Goal: Task Accomplishment & Management: Complete application form

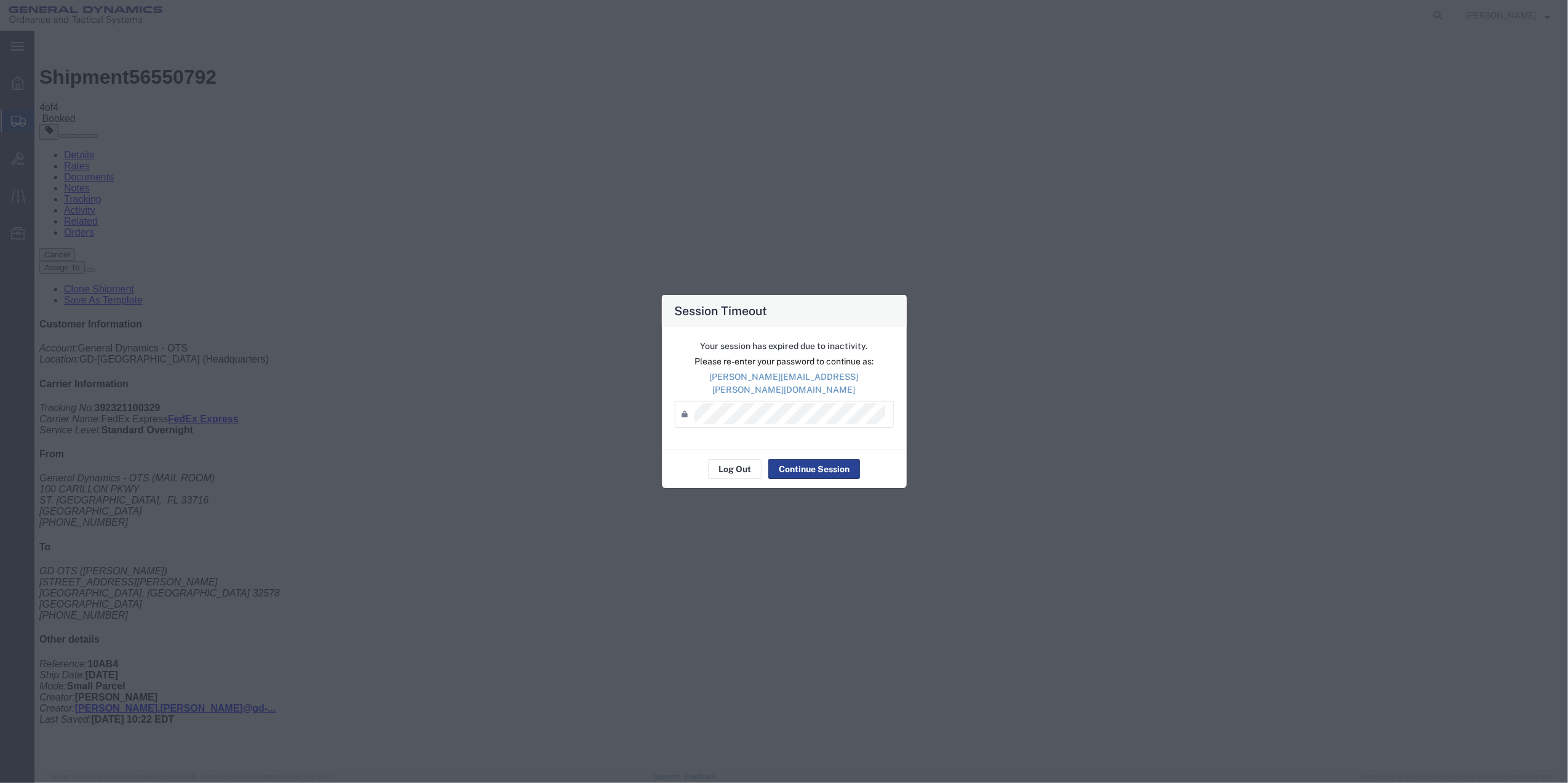
click at [788, 449] on div "Log Out Continue Session" at bounding box center [785, 469] width 245 height 39
click at [743, 401] on div "Password *" at bounding box center [784, 414] width 219 height 27
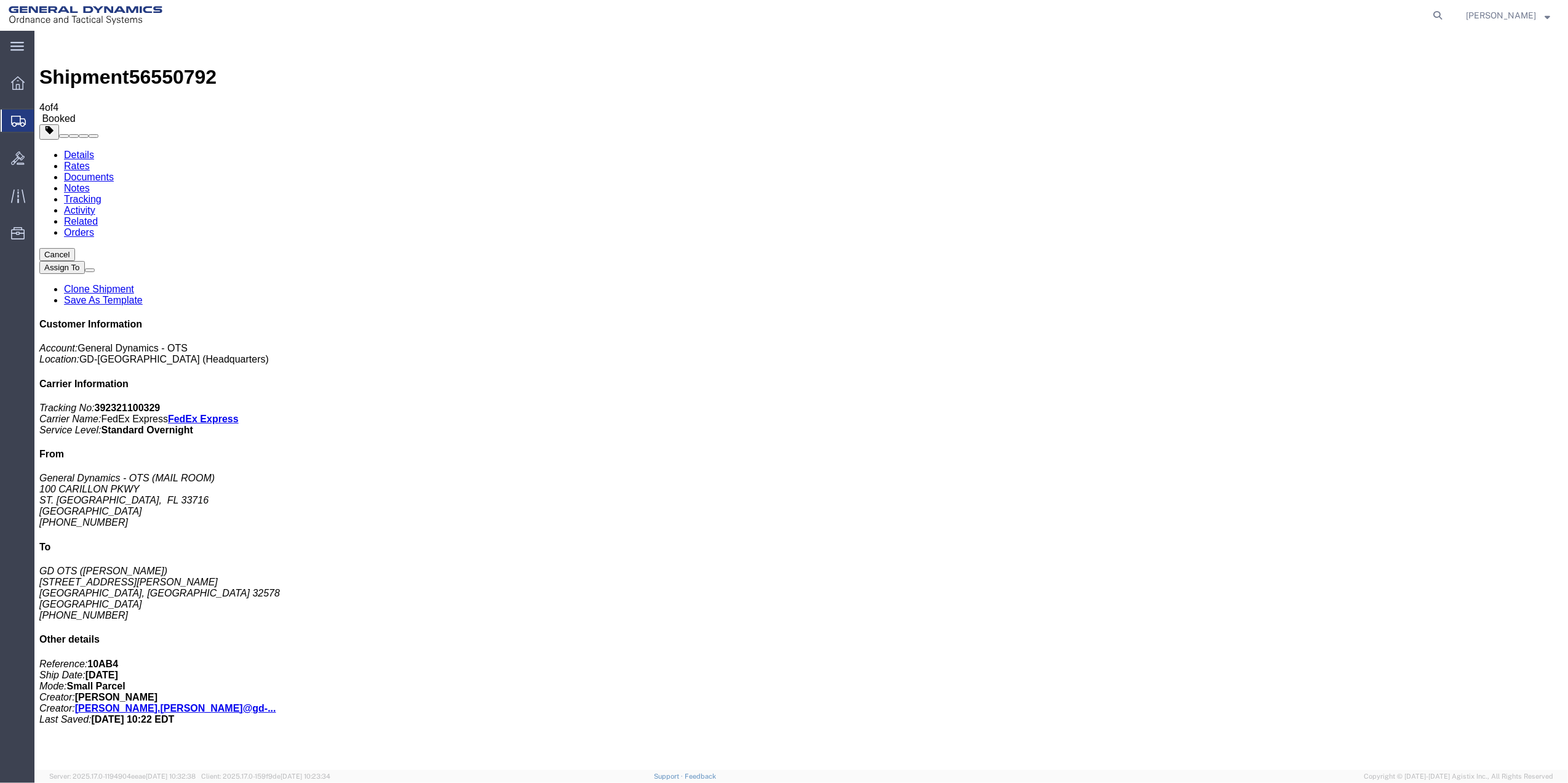
click at [0, 0] on span "Create Shipment" at bounding box center [0, 0] width 0 height 0
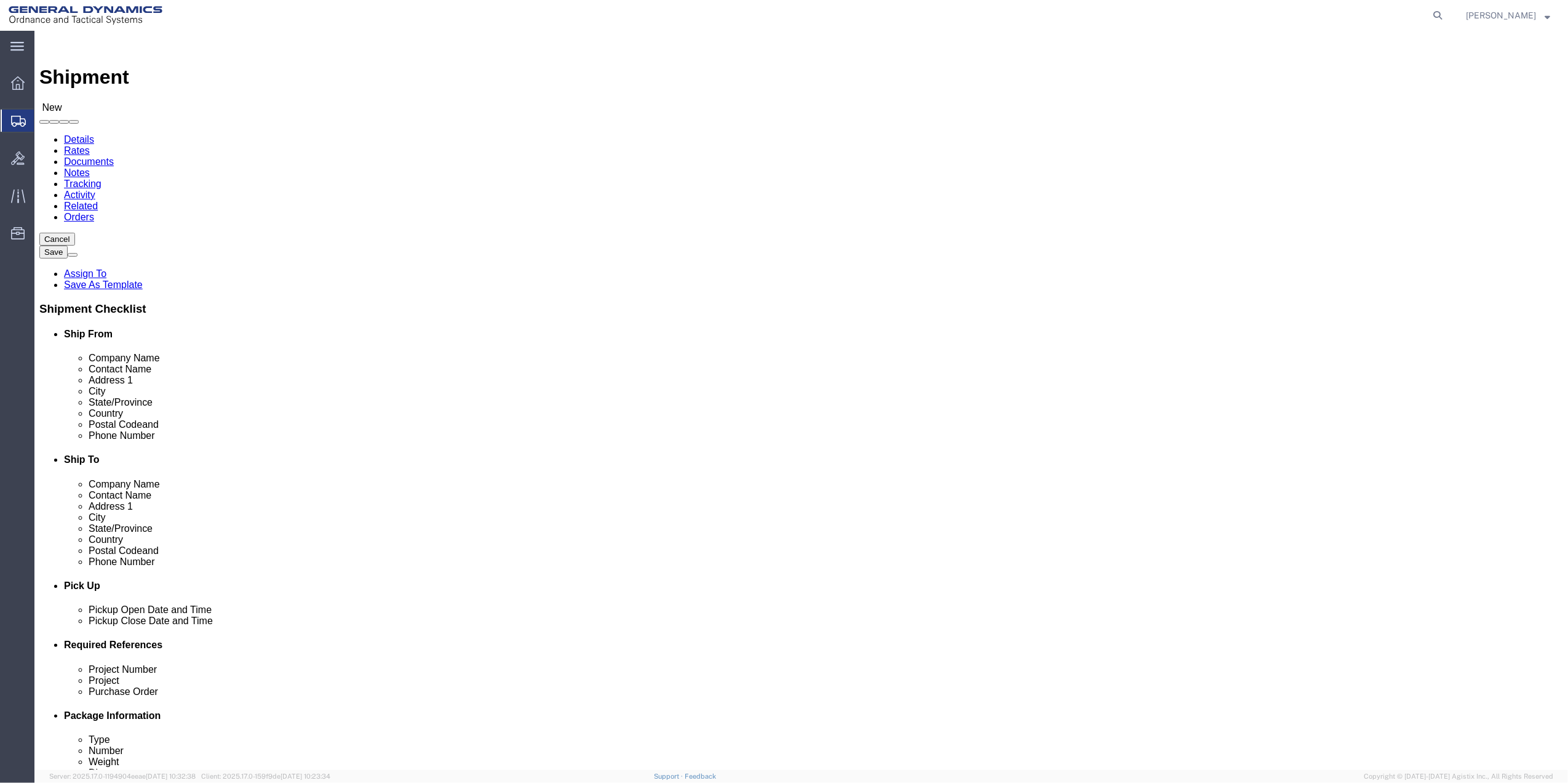
click input "text"
type input "creativ"
drag, startPoint x: 279, startPoint y: 290, endPoint x: 376, endPoint y: 255, distance: 103.1
click div "- General Dynamics - OTS - (CREATIVE SERVICES) [STREET_ADDRESS]"
select select "FL"
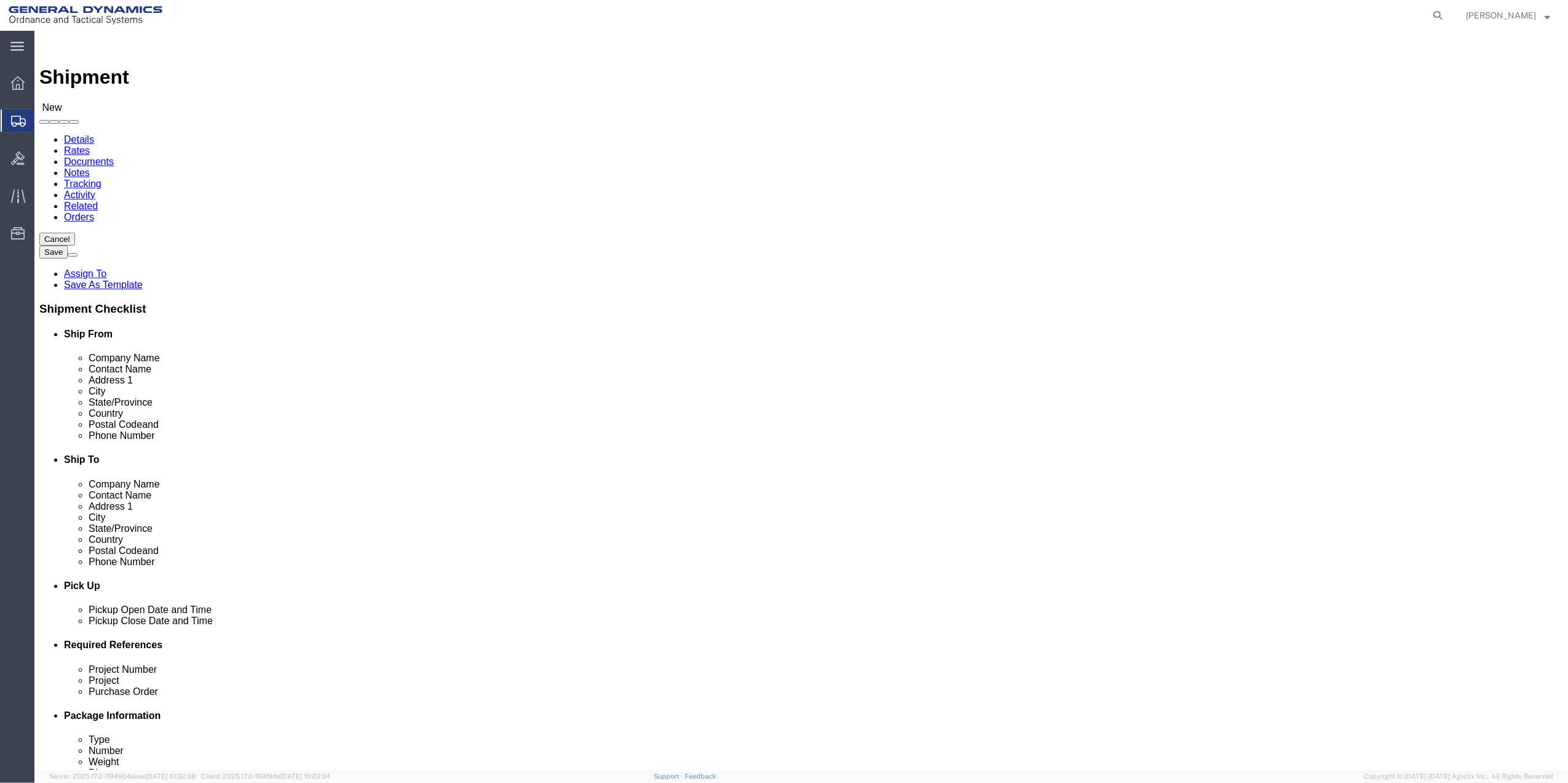
type input "CREATIVE SERVICES"
click input "text"
click div "Location Select Select My Profile Location GD-OTS [GEOGRAPHIC_DATA] (Commerce) …"
click input "text"
type input "[PERSON_NAME] CARS"
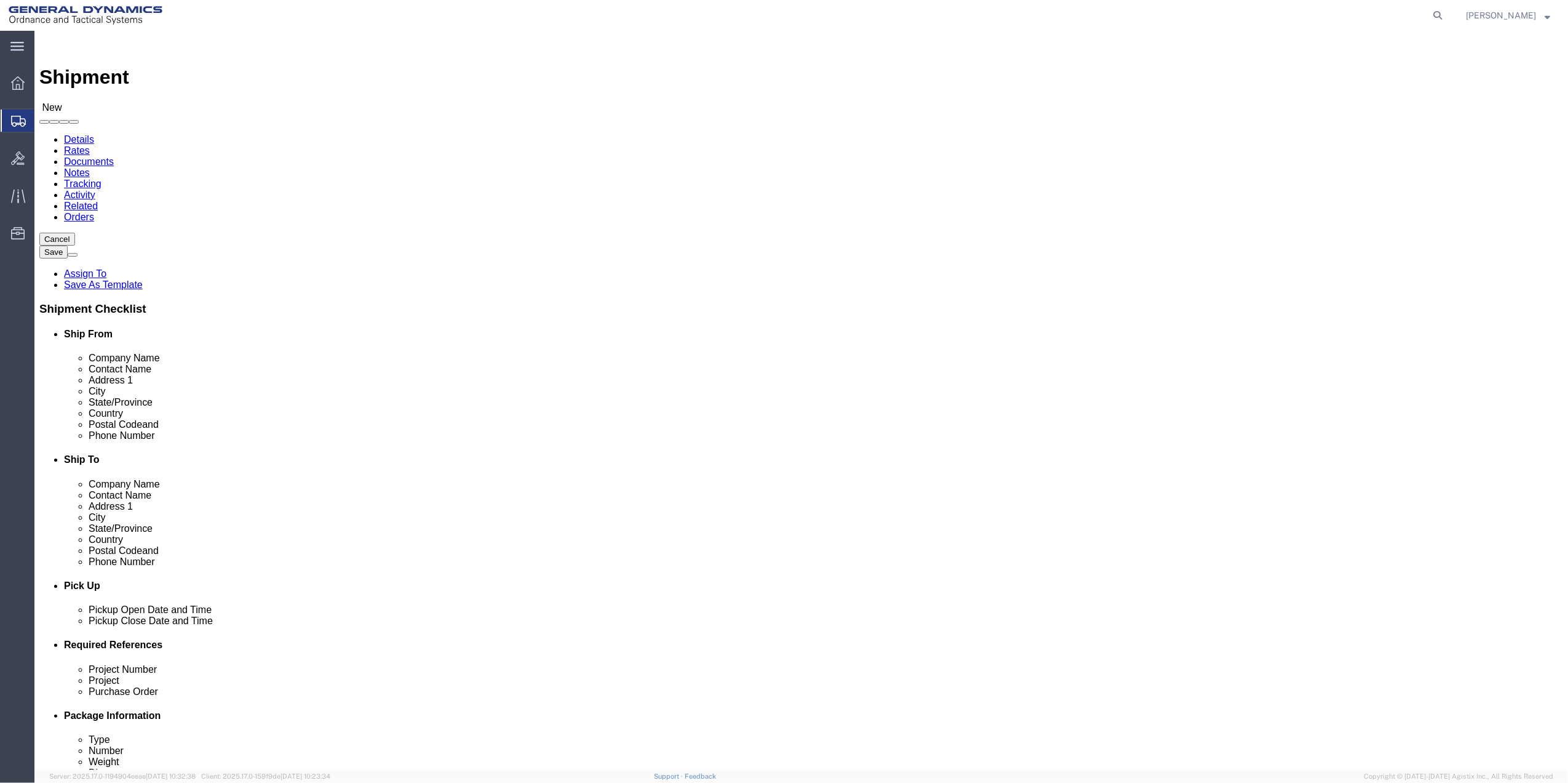
click p "- [PERSON_NAME] - ([PERSON_NAME]) [STREET_ADDRESS]"
select select "AL"
type input "[PERSON_NAME]"
click input "text"
type input "[GEOGRAPHIC_DATA]"
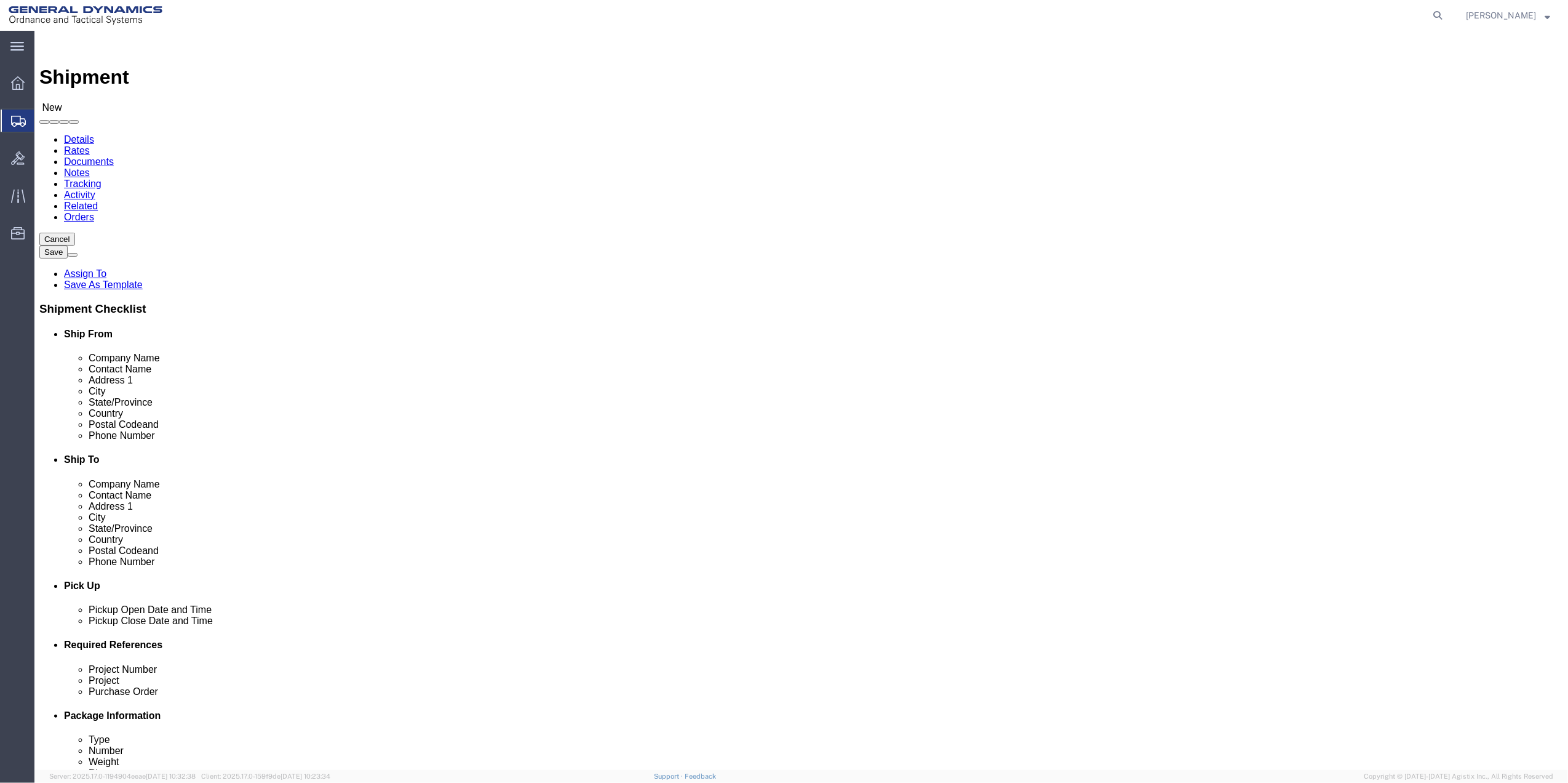
click input "text"
type input "7275878262"
click input "text"
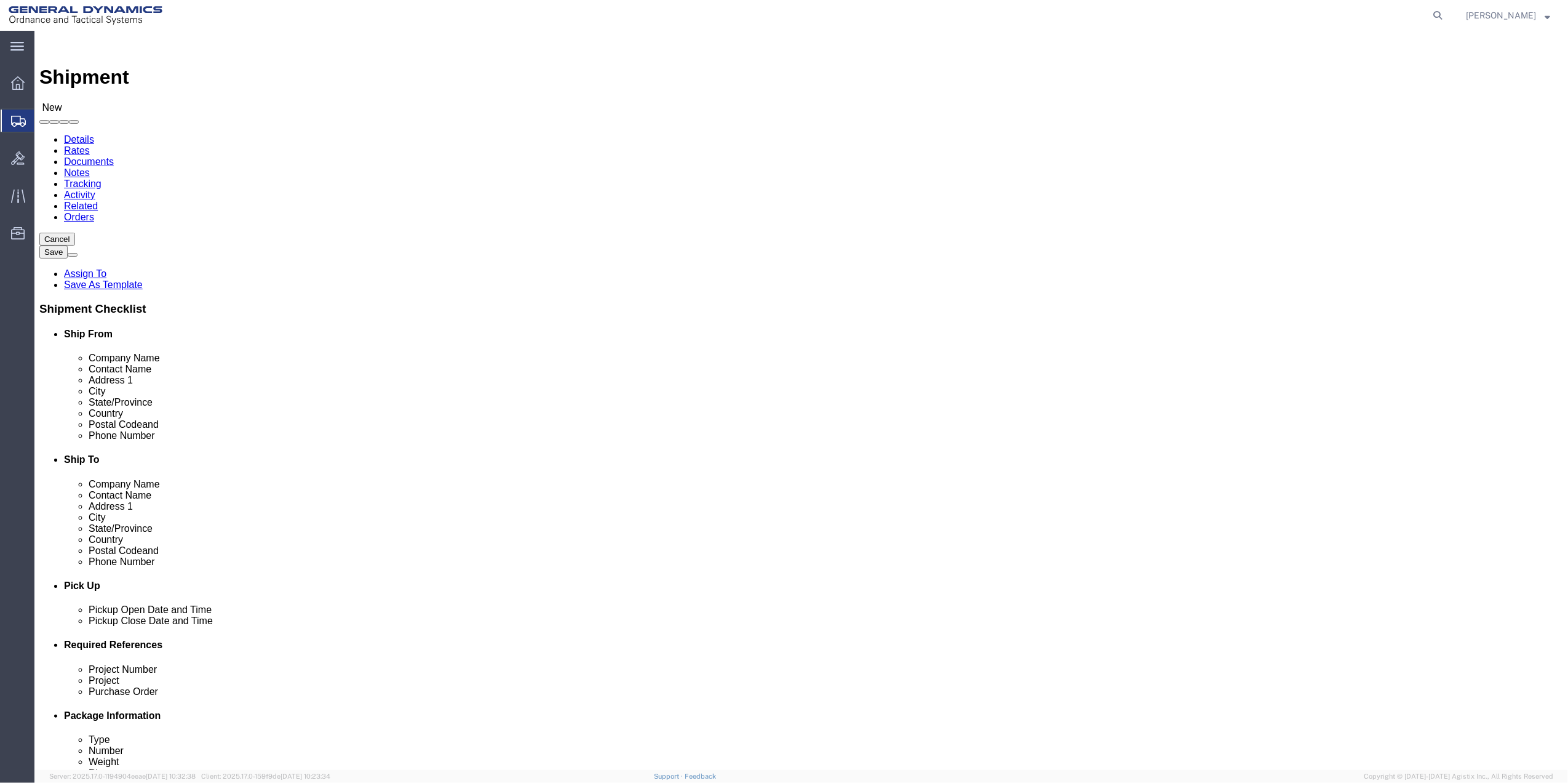
paste input "7275878262"
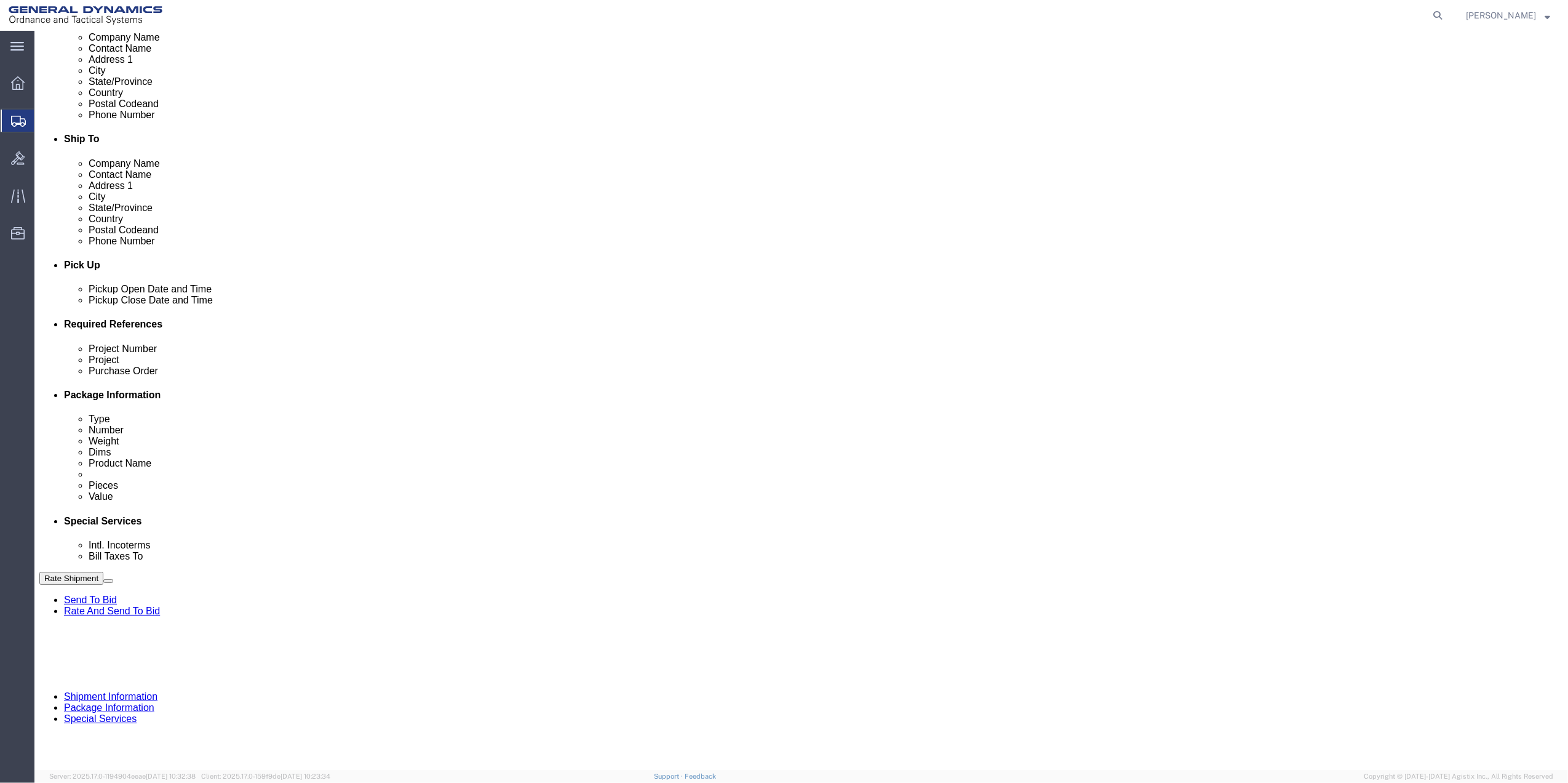
scroll to position [321, 0]
type input "7275878262"
click button "Add reference"
click input "text"
type input "10GAG"
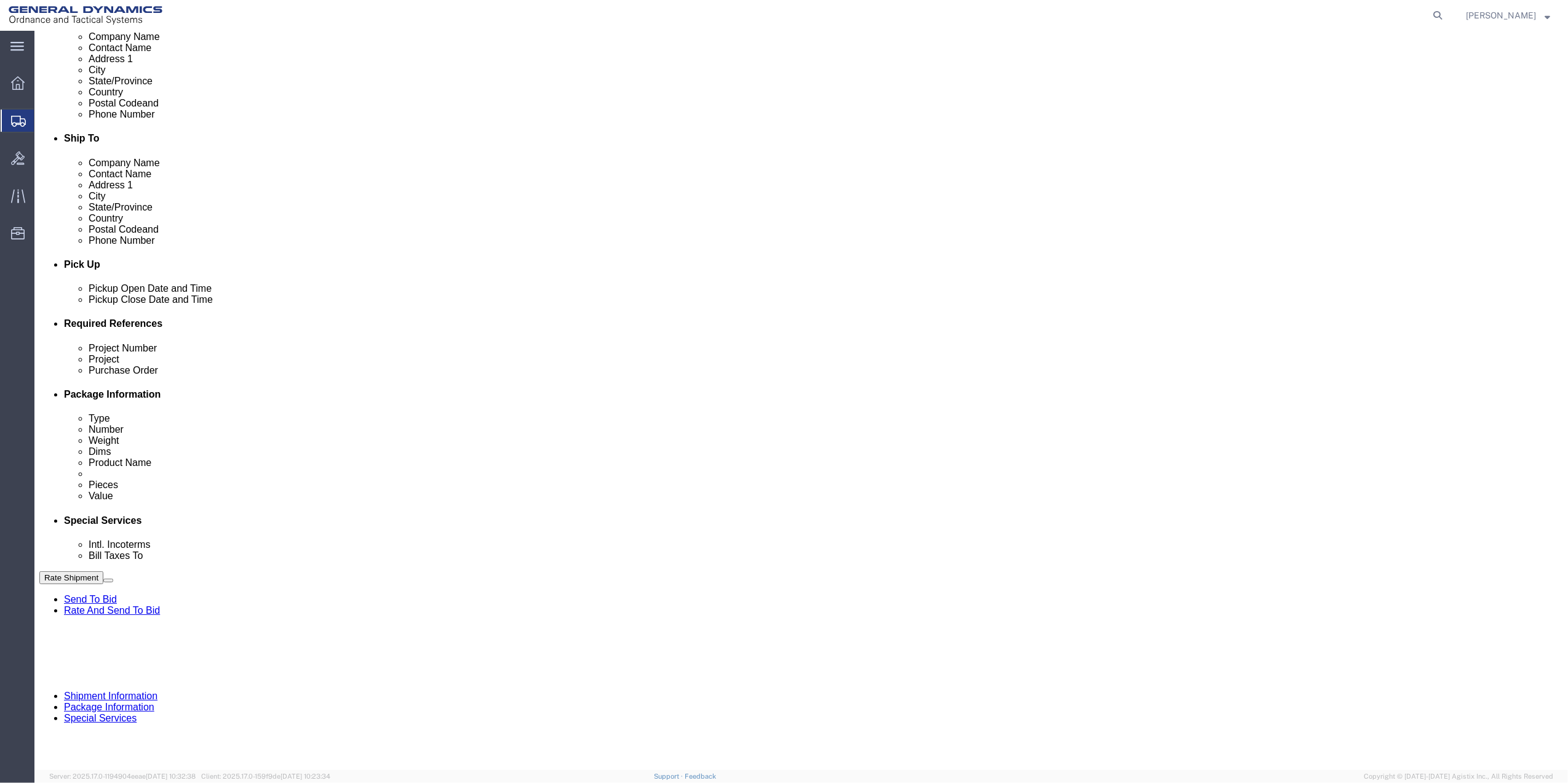
click div "Project"
click input "text"
paste input "10GAG"
click input "10GAG"
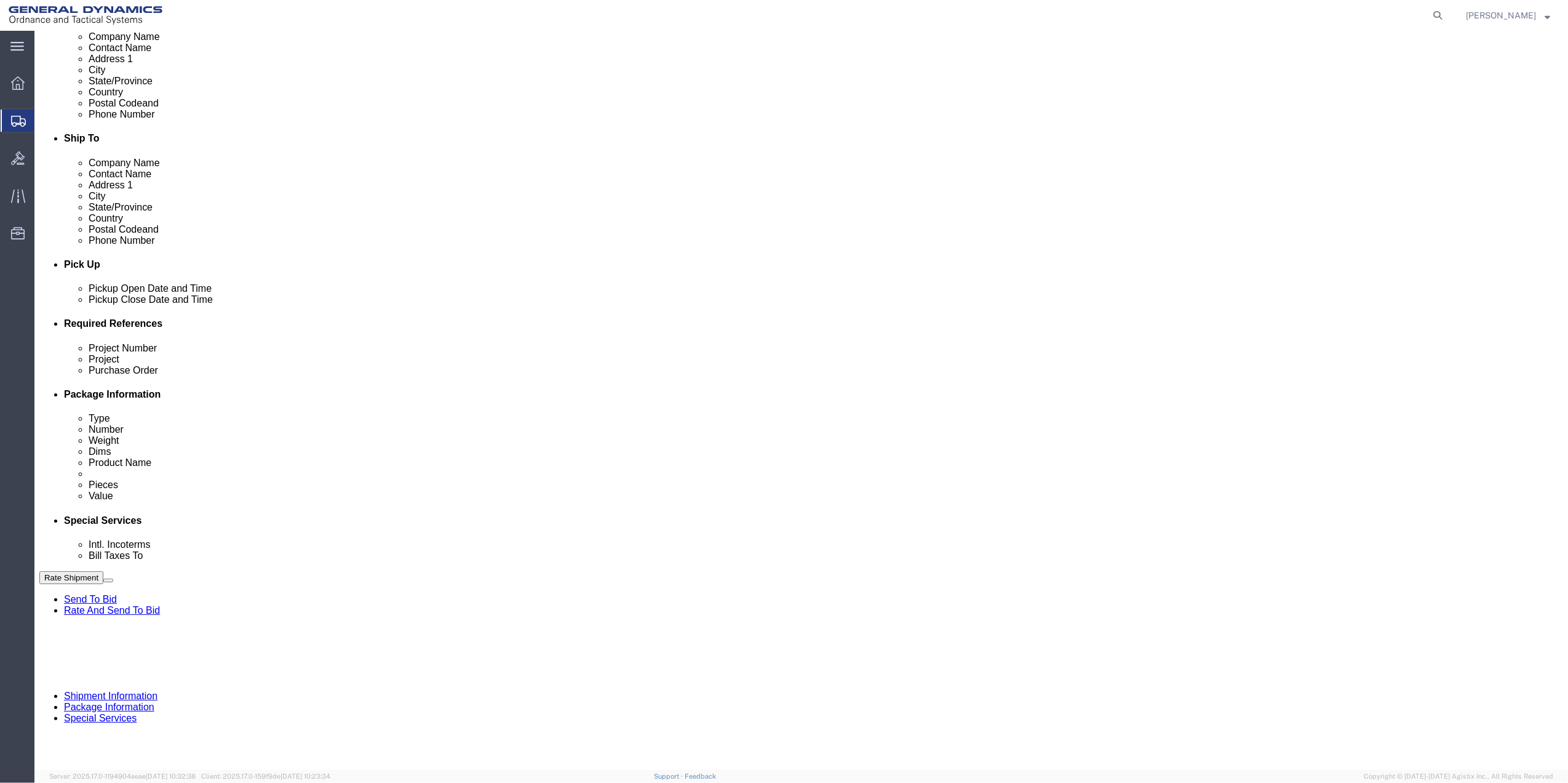
paste input "10GAG"
type input "10GAG10GAG"
click input "text"
paste input "10GAG"
type input "10GAG"
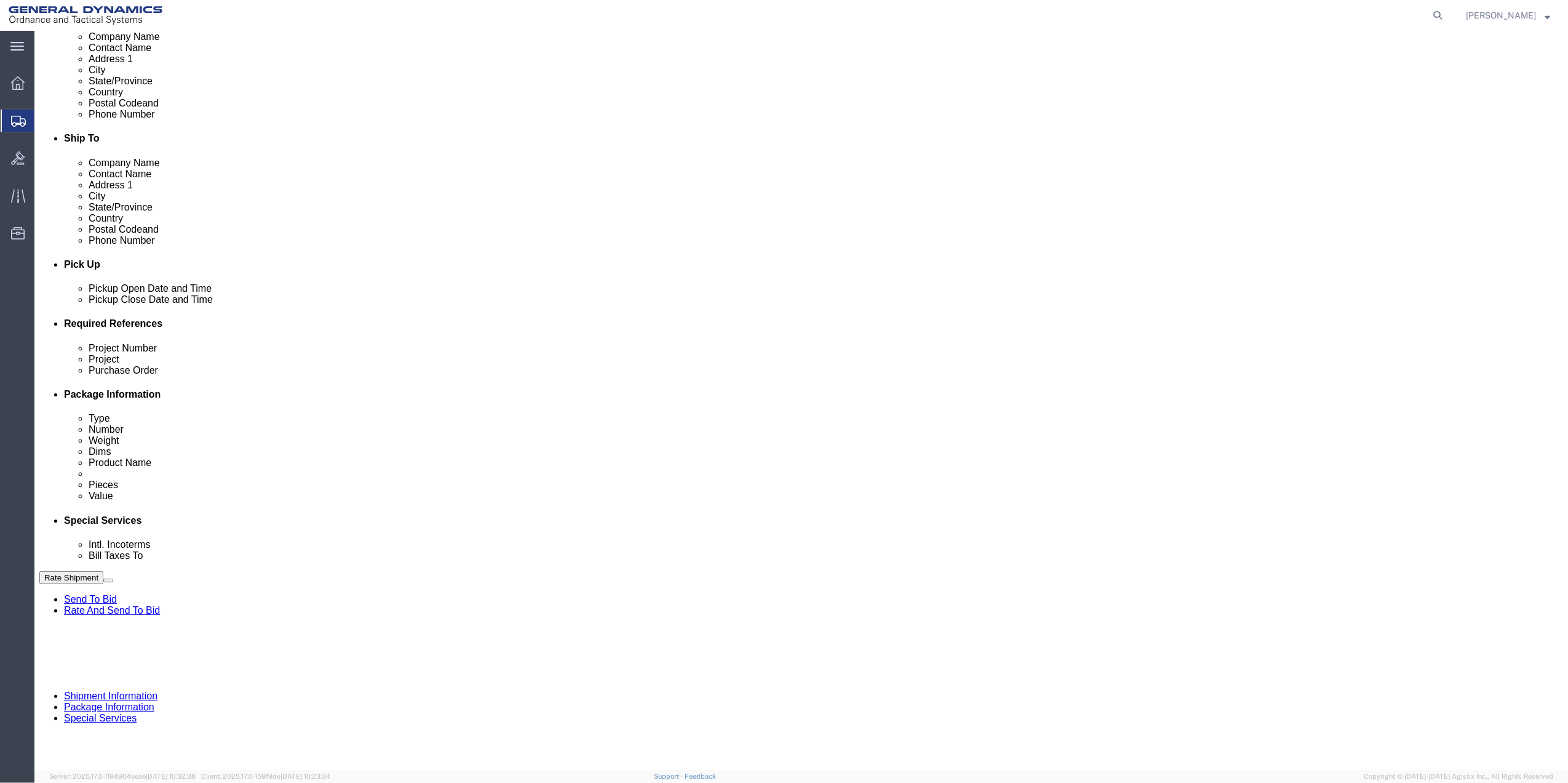
click input "10GAG10GAG"
type input "10GAG"
click div "Project Number 10GAG"
click select "Select Account Type Activity ID Airline Appointment Number ASN Batch Request # …"
select select "DEPT"
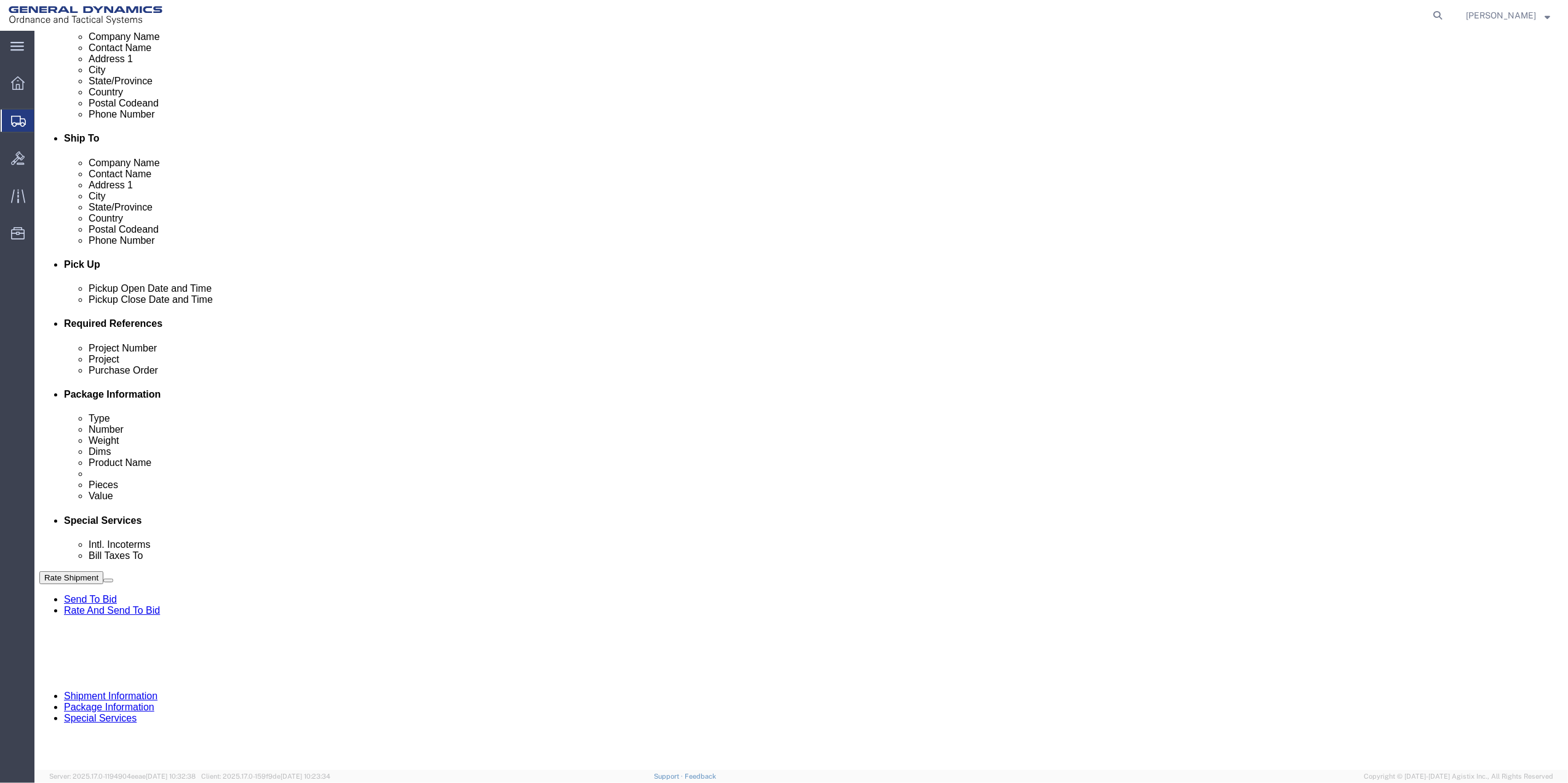
click select "Select Account Type Activity ID Airline Appointment Number ASN Batch Request # …"
click icon
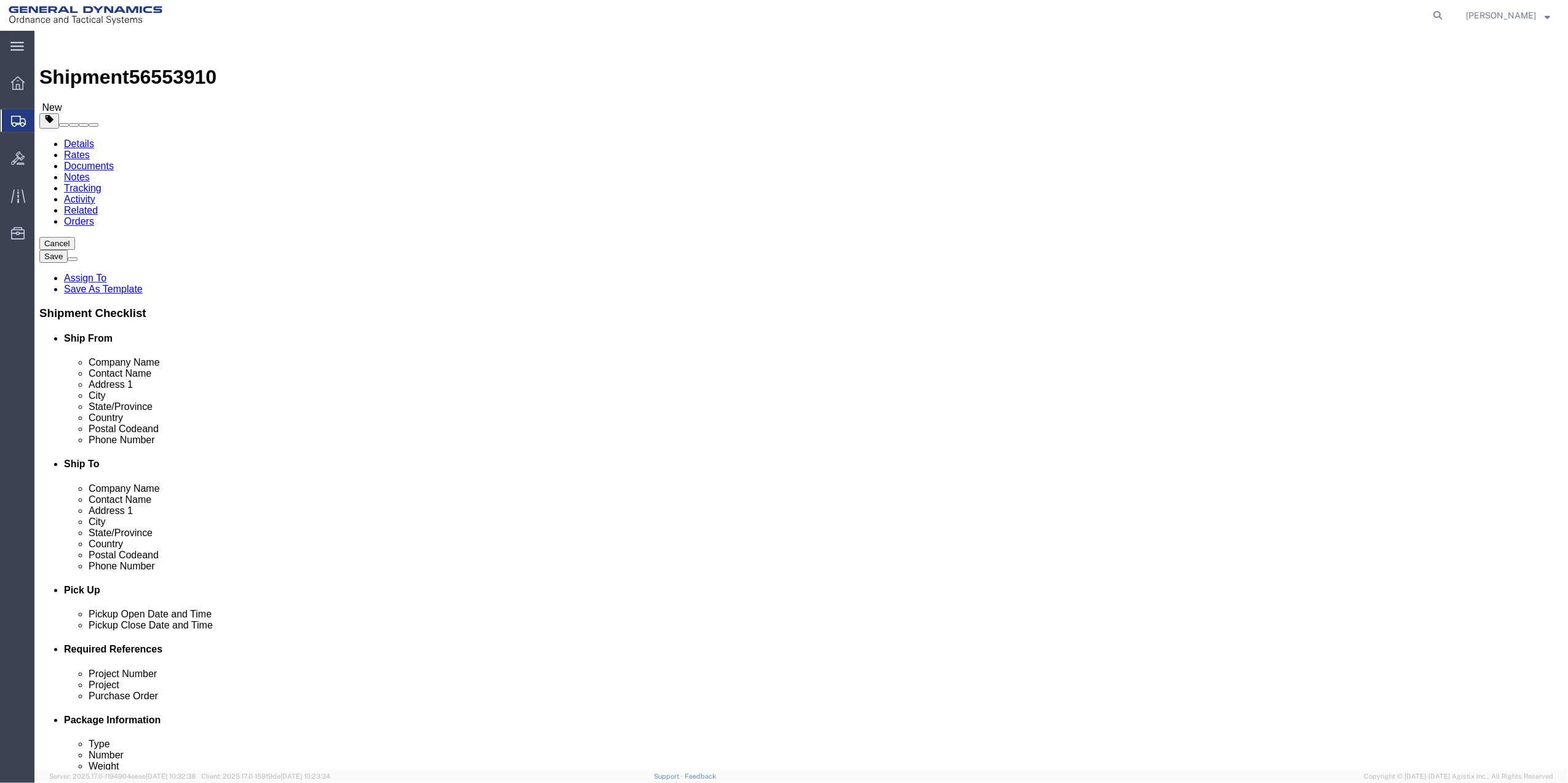
click select "Select Bale(s) Basket(s) Bolt(s) Bottle(s) Buckets Bulk Bundle(s) Can(s) Cardbo…"
select select "CYLN"
click select "Select Bale(s) Basket(s) Bolt(s) Bottle(s) Buckets Bulk Bundle(s) Can(s) Cardbo…"
click input "text"
type input "50"
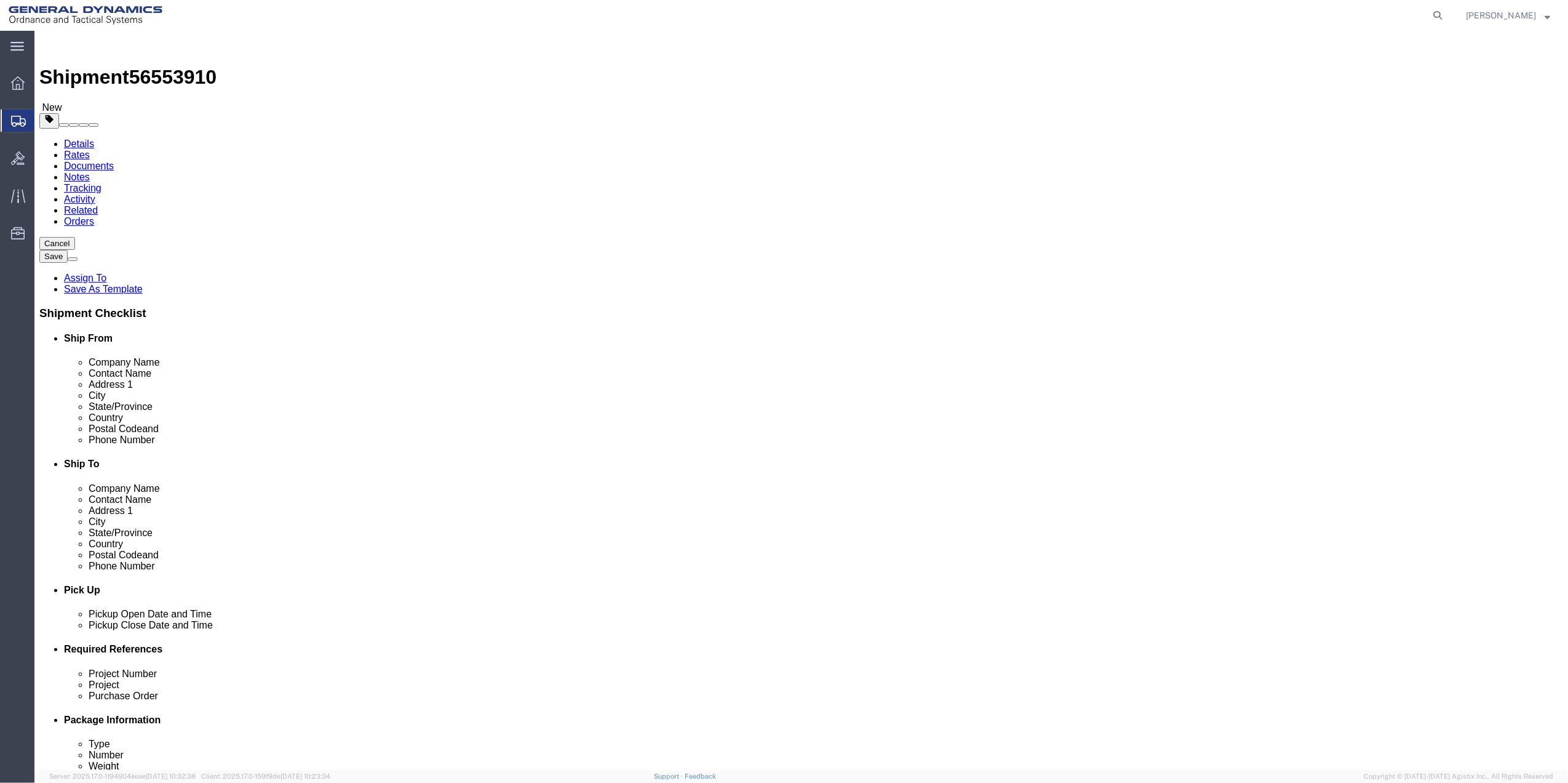
type input "5"
type input "10"
click link "Add Content"
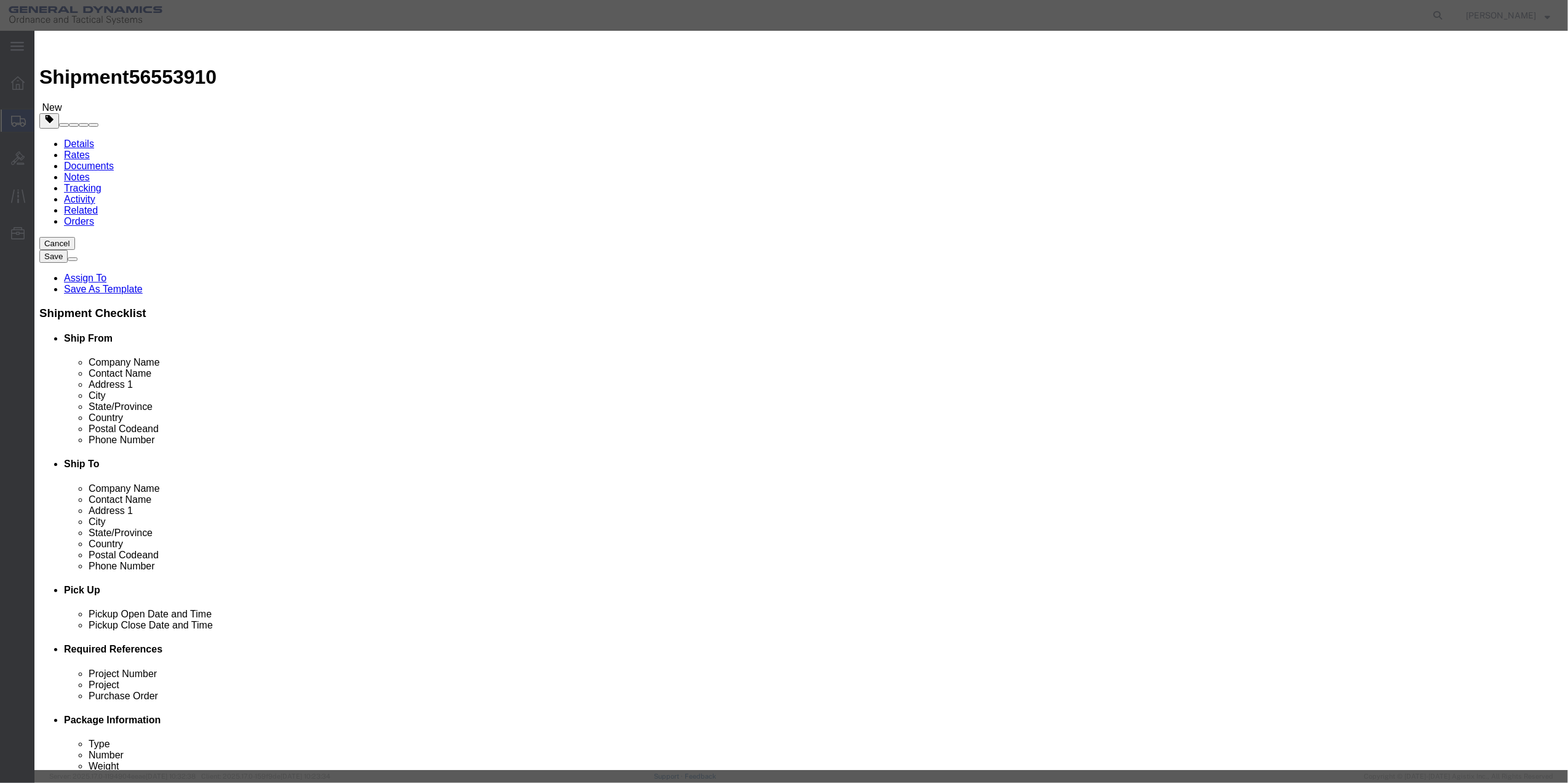
click input "text"
type input "POSTERS"
type input "1"
type input "100"
select select "USD"
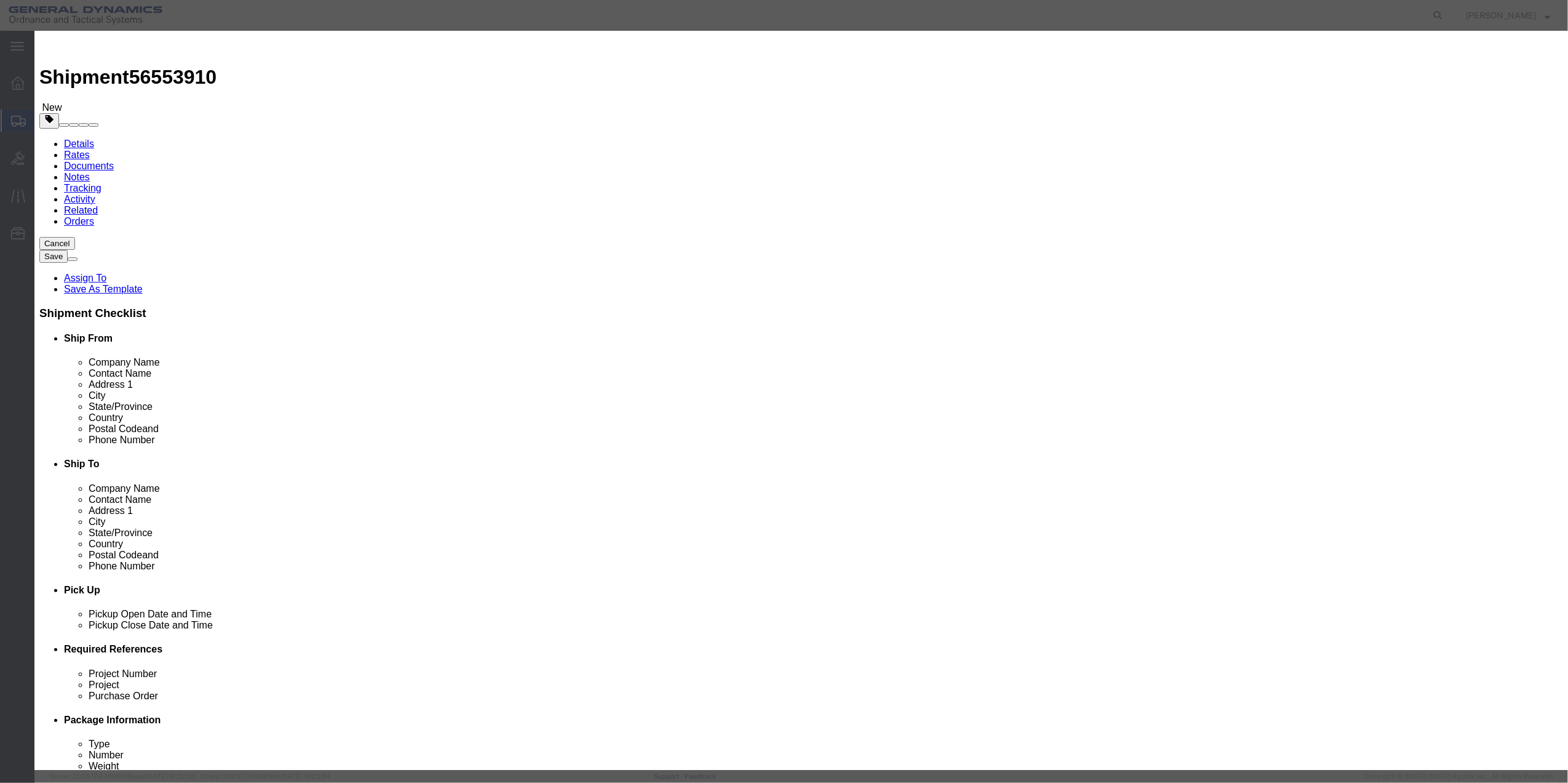
type textarea "7"
click button "Save & Close"
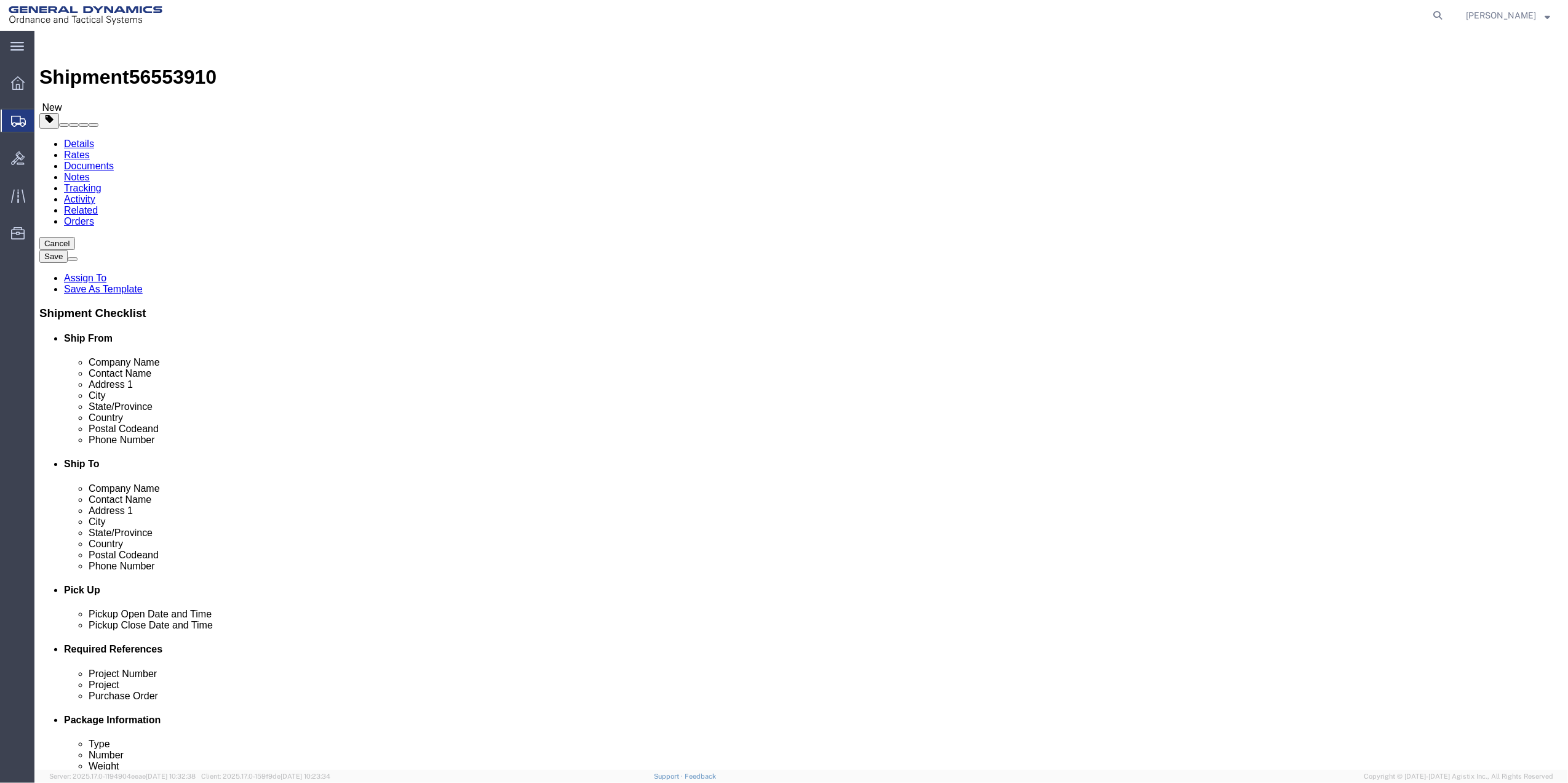
click icon
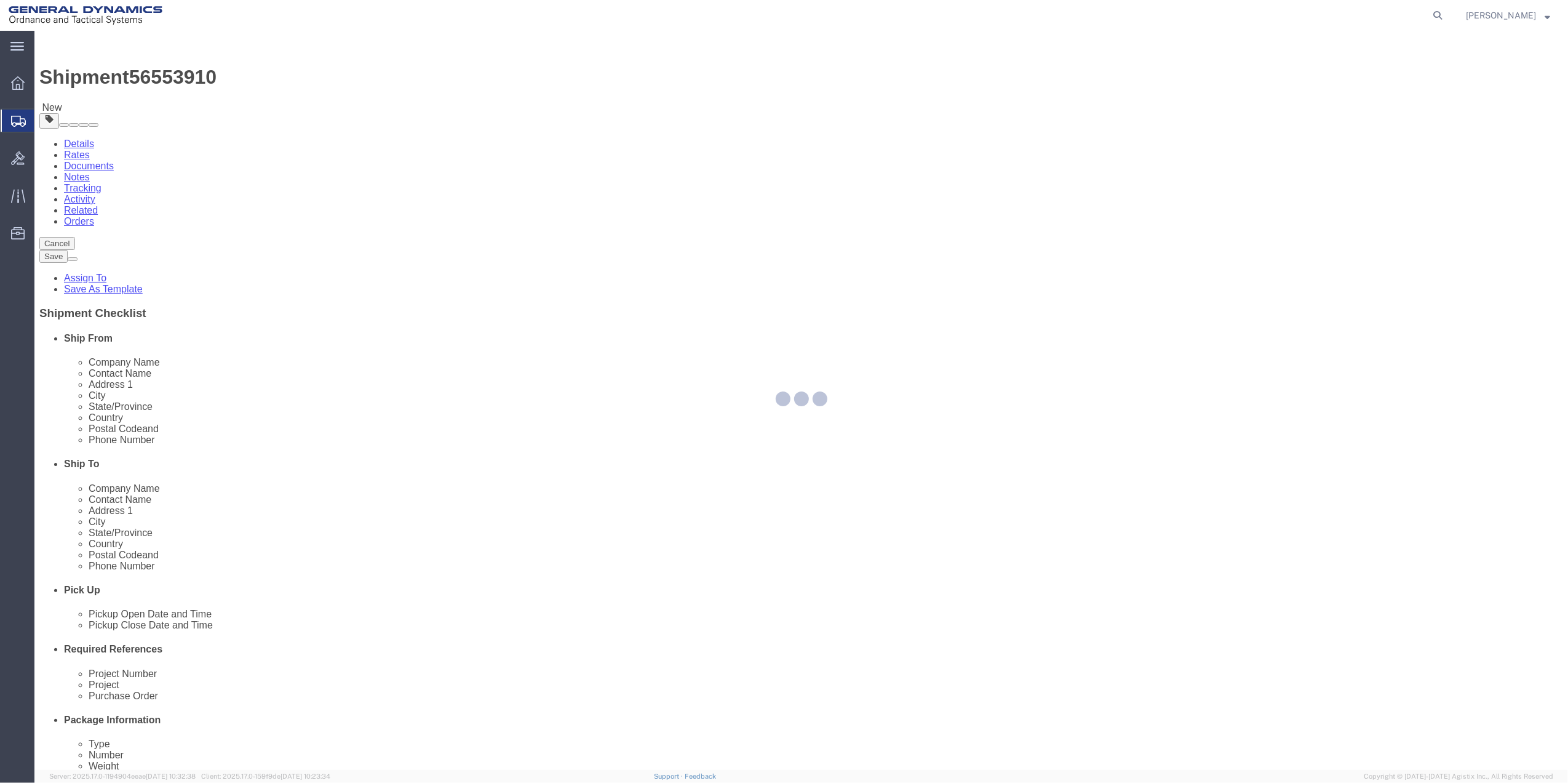
select select
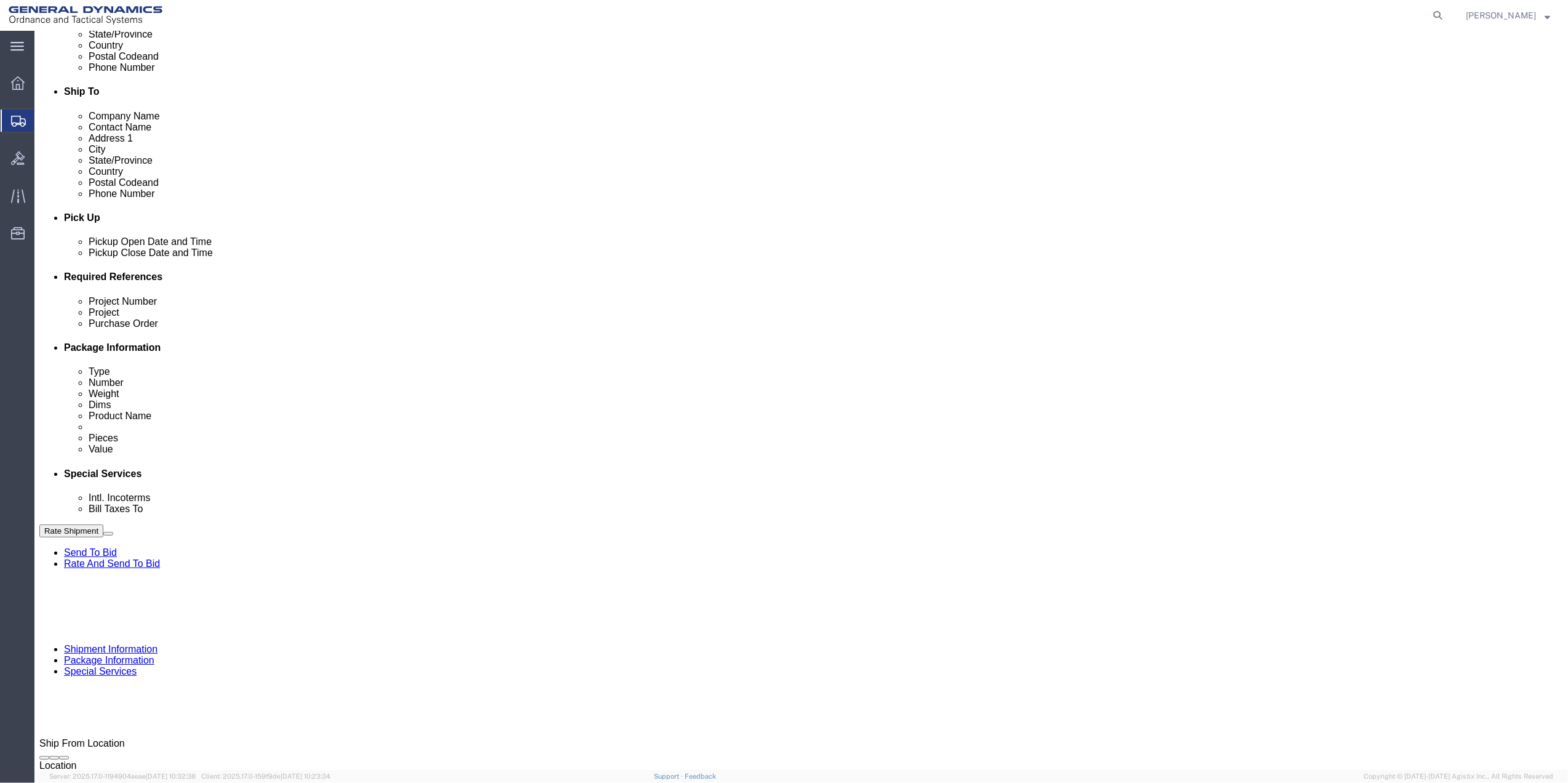
scroll to position [409, 0]
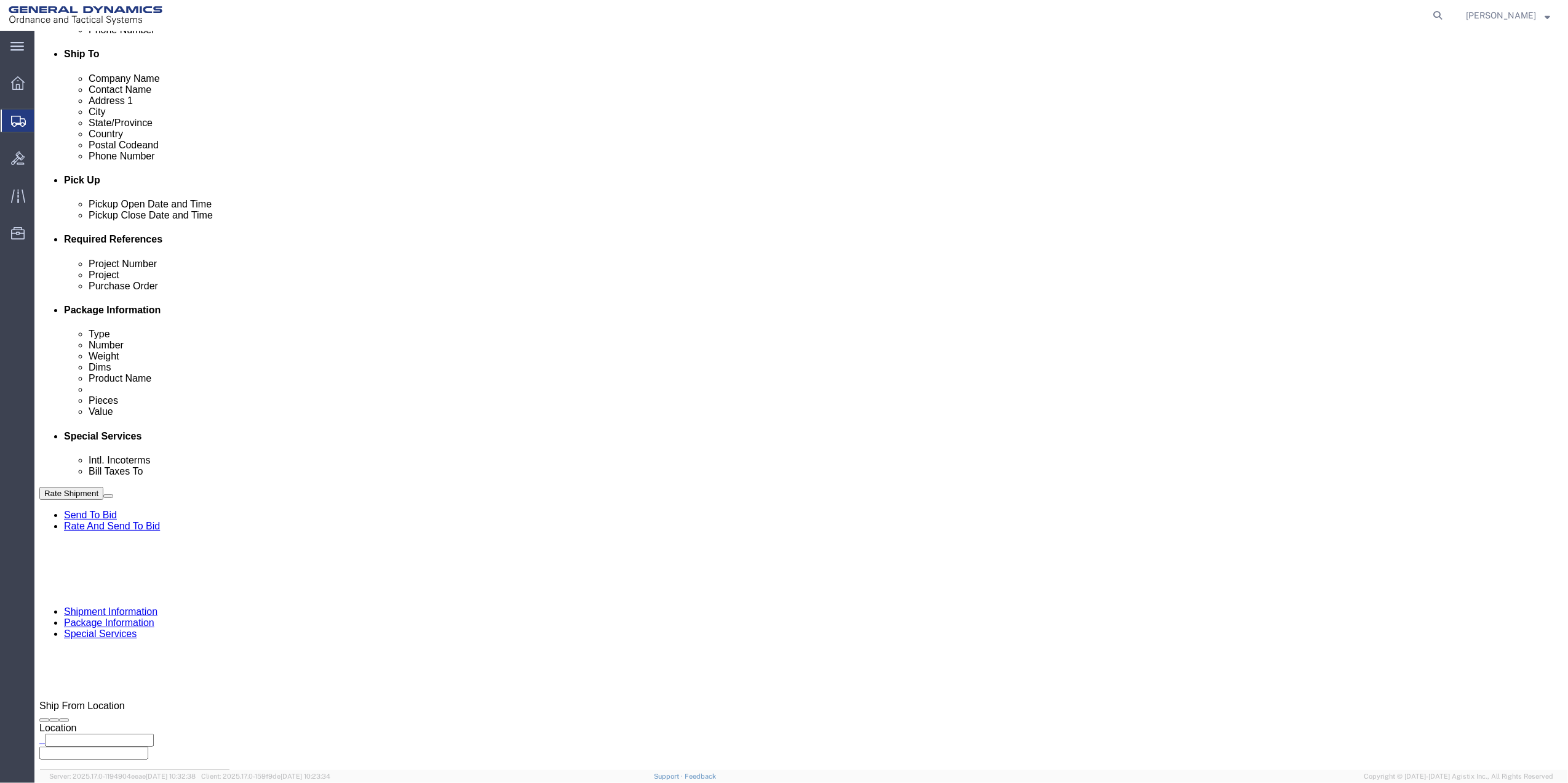
click select "Select Buyer Cost Center Department Operations Number Order Number Sales Person"
select select "DEPARTMENT"
click select "Select Buyer Cost Center Department Operations Number Order Number Sales Person"
click select "Select [GEOGRAPHIC_DATA] [GEOGRAPHIC_DATA] [GEOGRAPHIC_DATA] [GEOGRAPHIC_DATA] …"
select select "1763983"
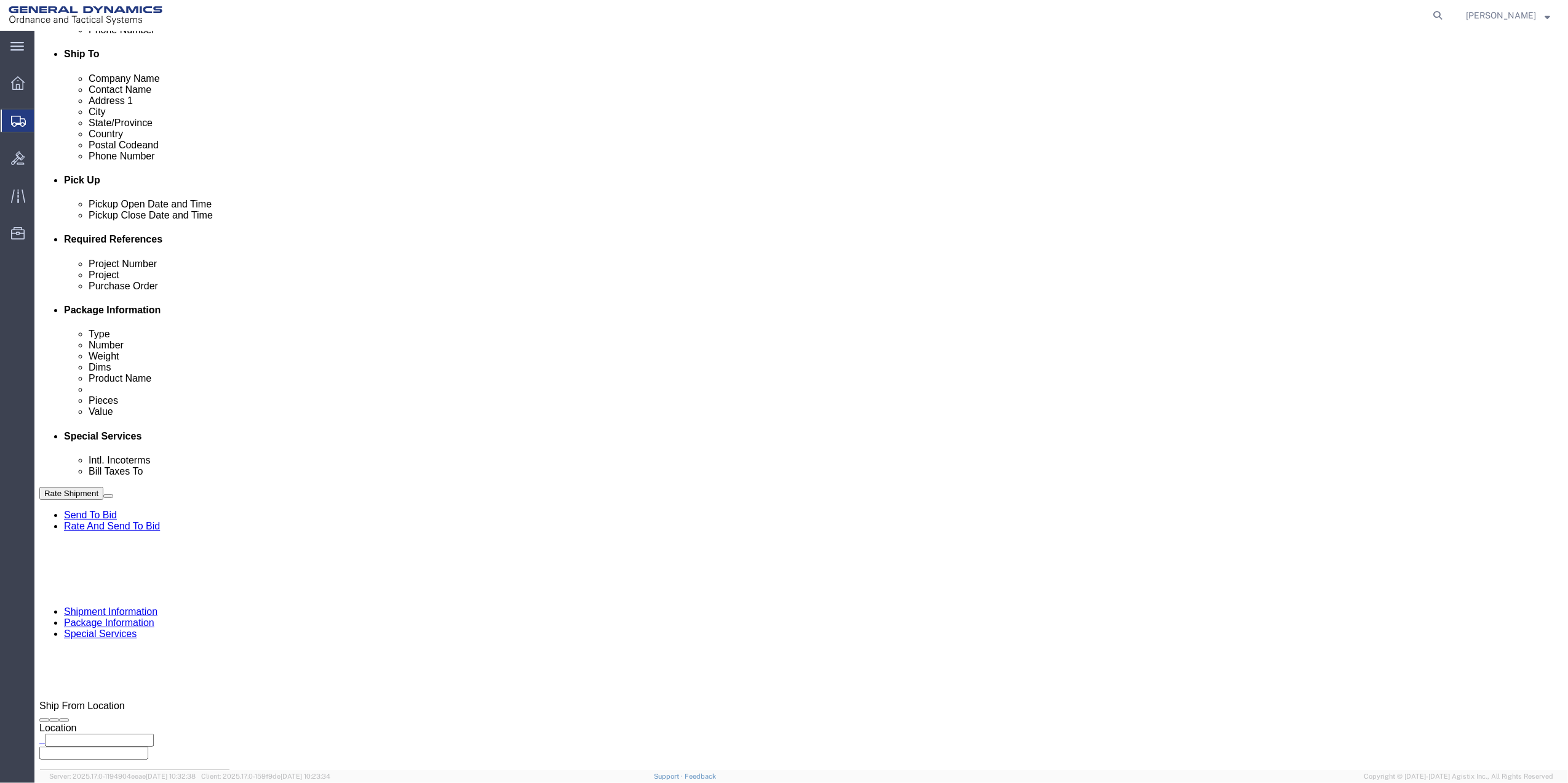
click select "Select [GEOGRAPHIC_DATA] [GEOGRAPHIC_DATA] [GEOGRAPHIC_DATA] [GEOGRAPHIC_DATA] …"
click select "Select 10AFM 10GAG 10GAH 10GFL 10GFO 10GIE 10GIS 30MABS St [PERSON_NAME] Program"
select select "214681"
click select "Select 10AFM 10GAG 10GAH 10GFL 10GFO 10GIE 10GIS 30MABS St [PERSON_NAME] Program"
click input "General Dynamics OTS % Data2Logistics"
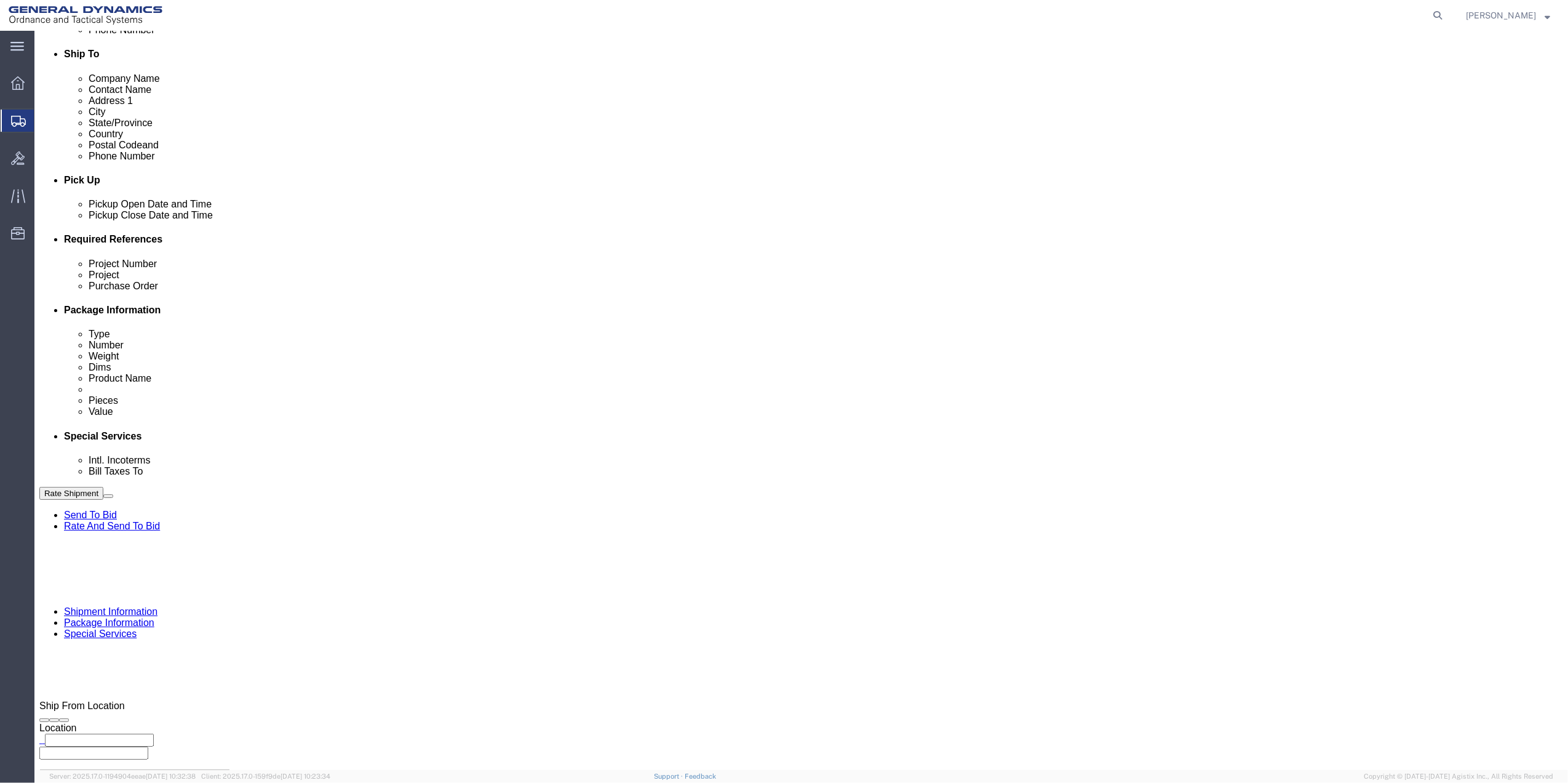
click input "General Dynamics OTS % Data2Logistics"
click p "- GEDOTS %DATA 2 LOGISTICS - (GEDOTS %DATA 2 LOGISTICS) [GEOGRAPHIC_DATA][PERSO…"
type input "GEDOTS %DATA 2 LOGISTICS"
type input "PO BOX 61050"
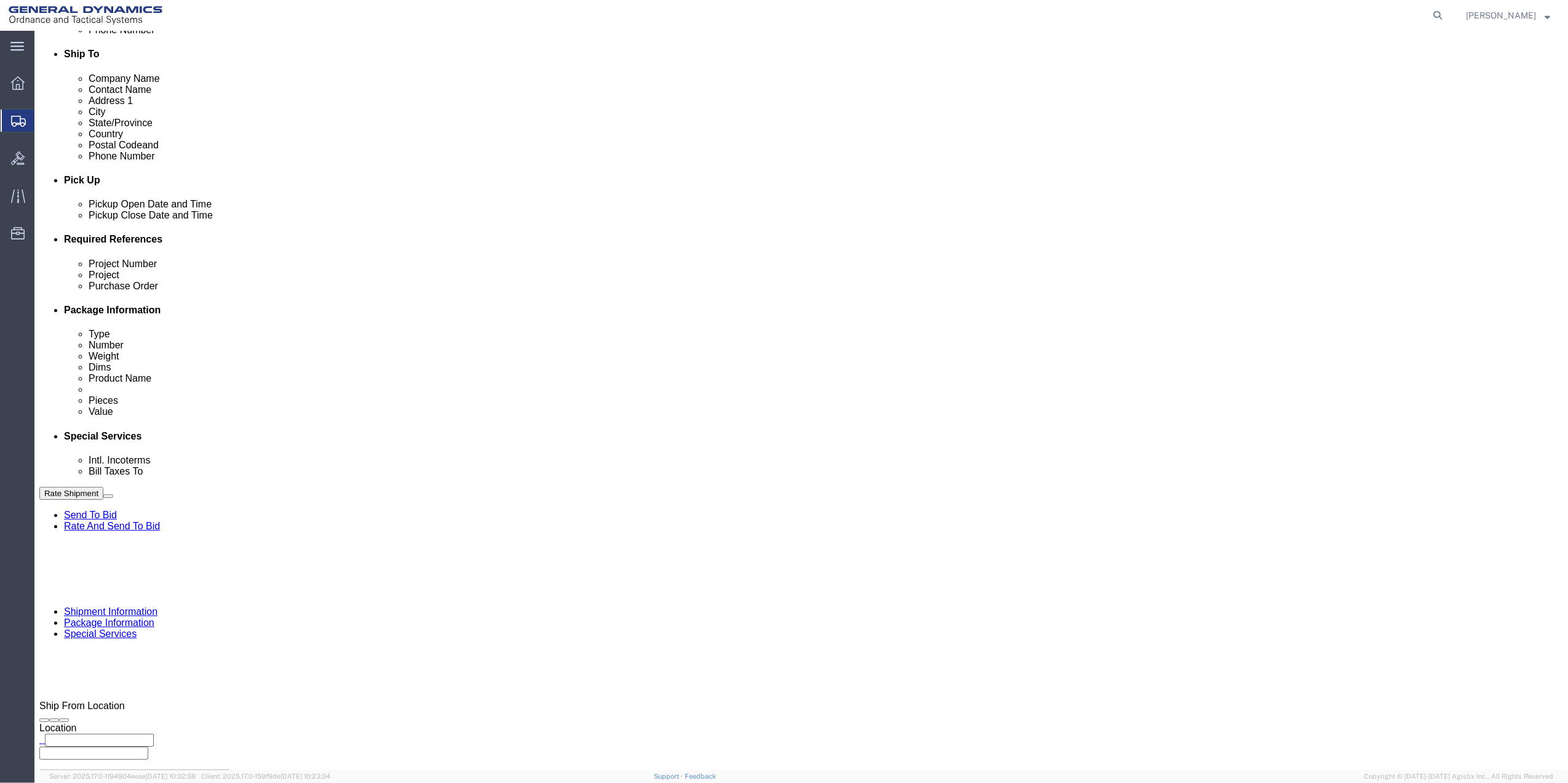
type input "GEDOTS %DATA 2 LOGISTICS"
type input "FORT [PERSON_NAME]"
type input "33906"
select select "FL"
type input "GEDOTS %DATA 2 LOGISTICS"
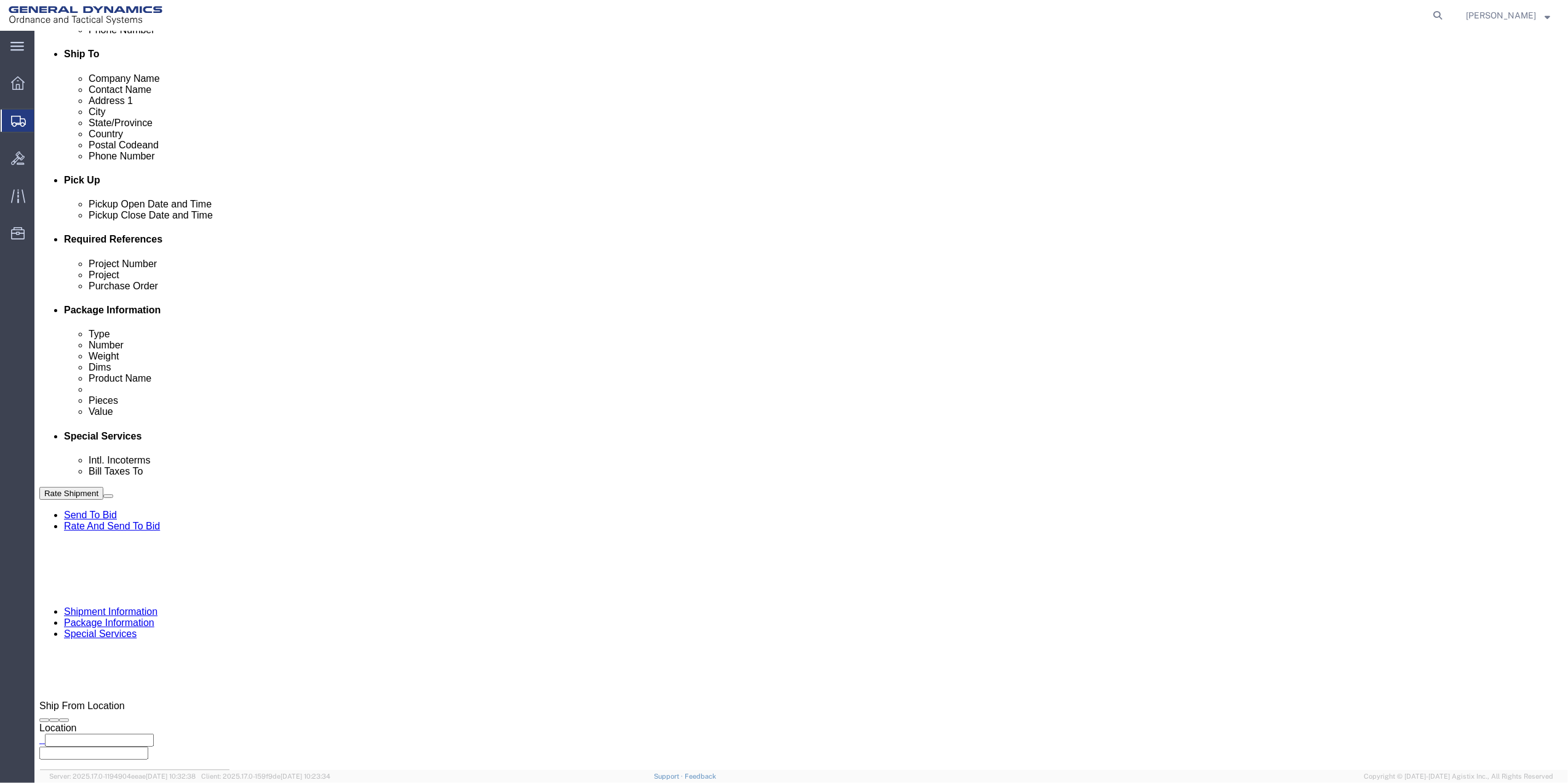
click button "Rate Shipment"
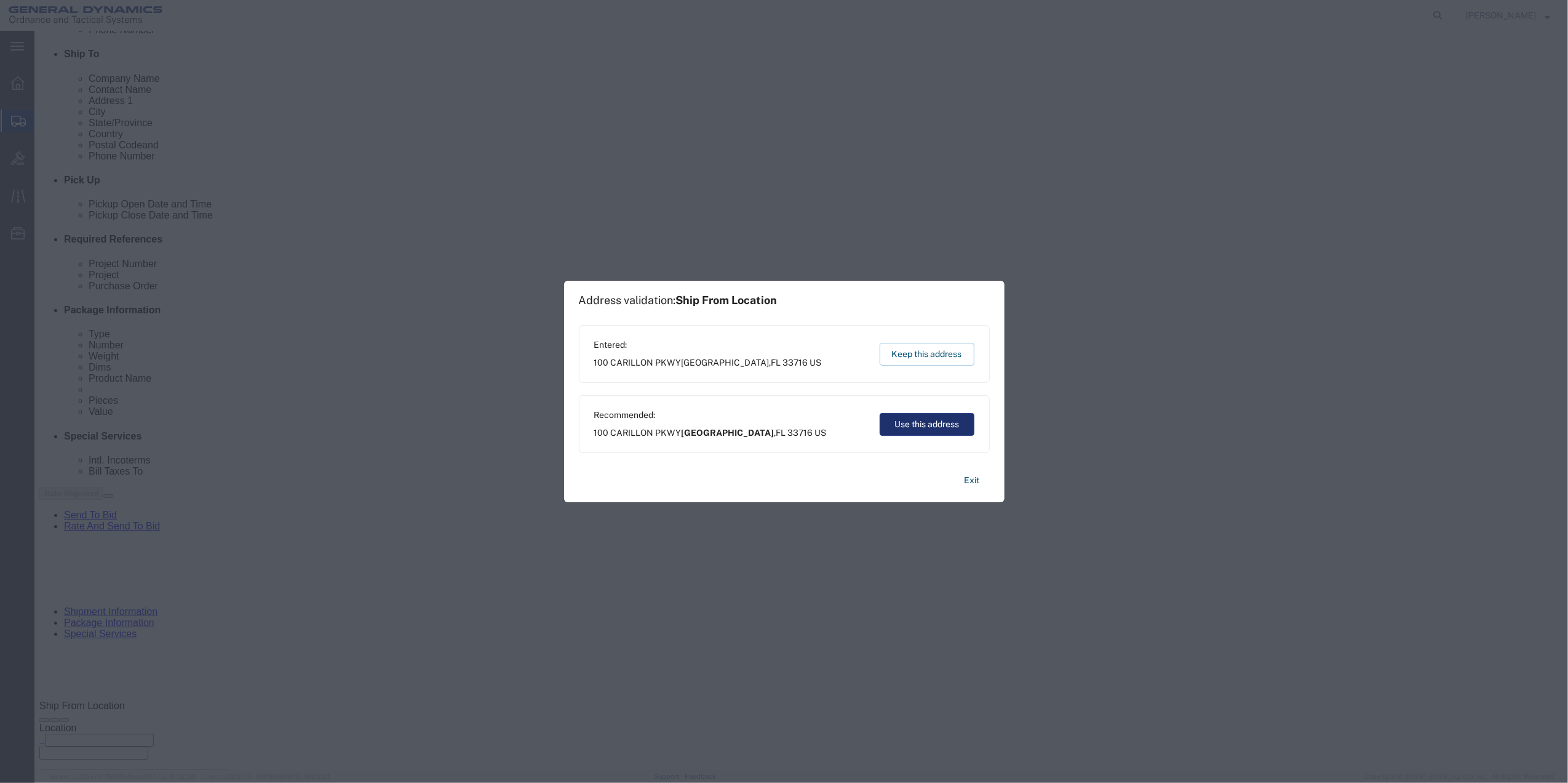
click at [937, 416] on button "Use this address" at bounding box center [926, 423] width 94 height 22
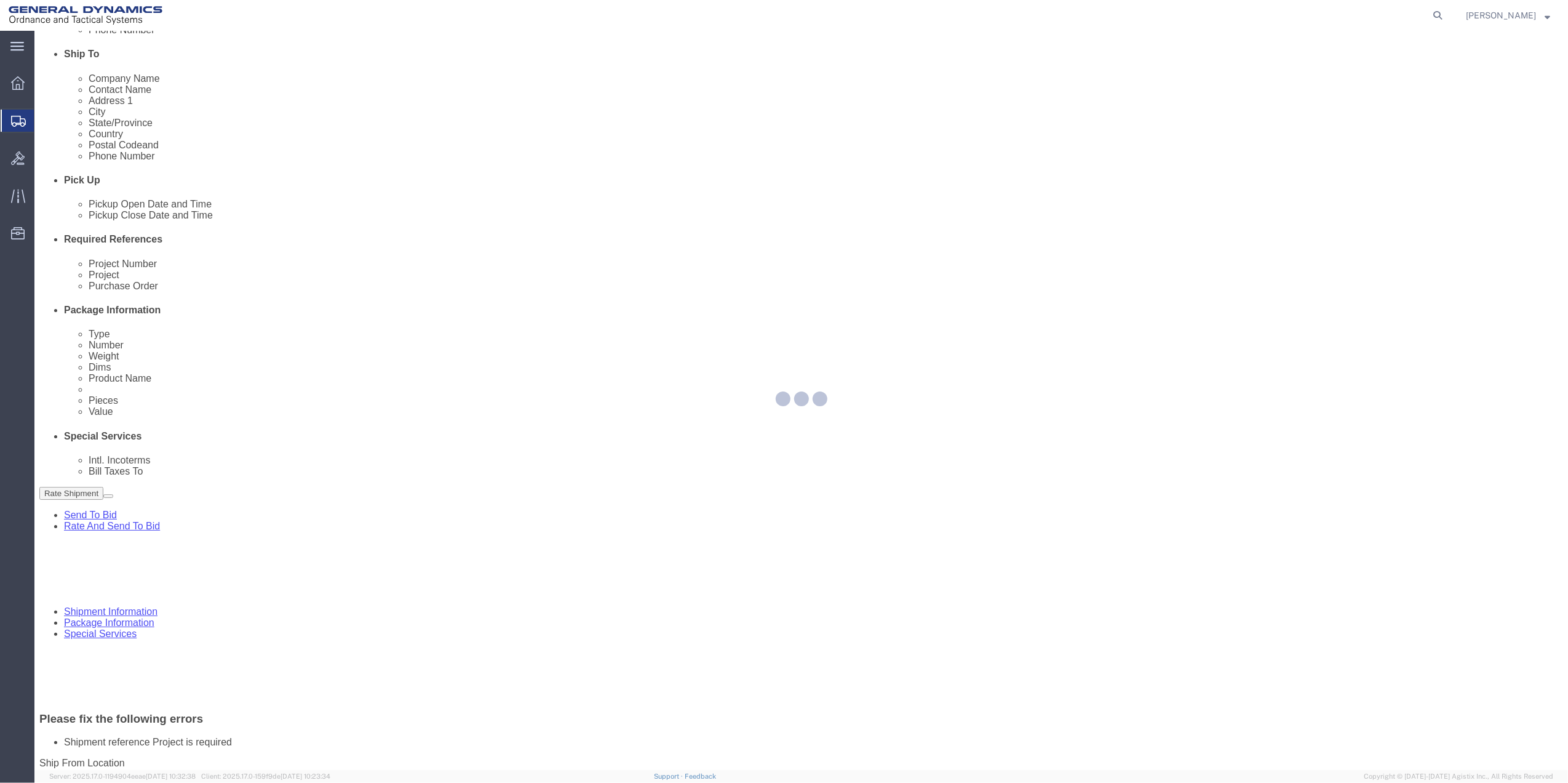
scroll to position [396, 0]
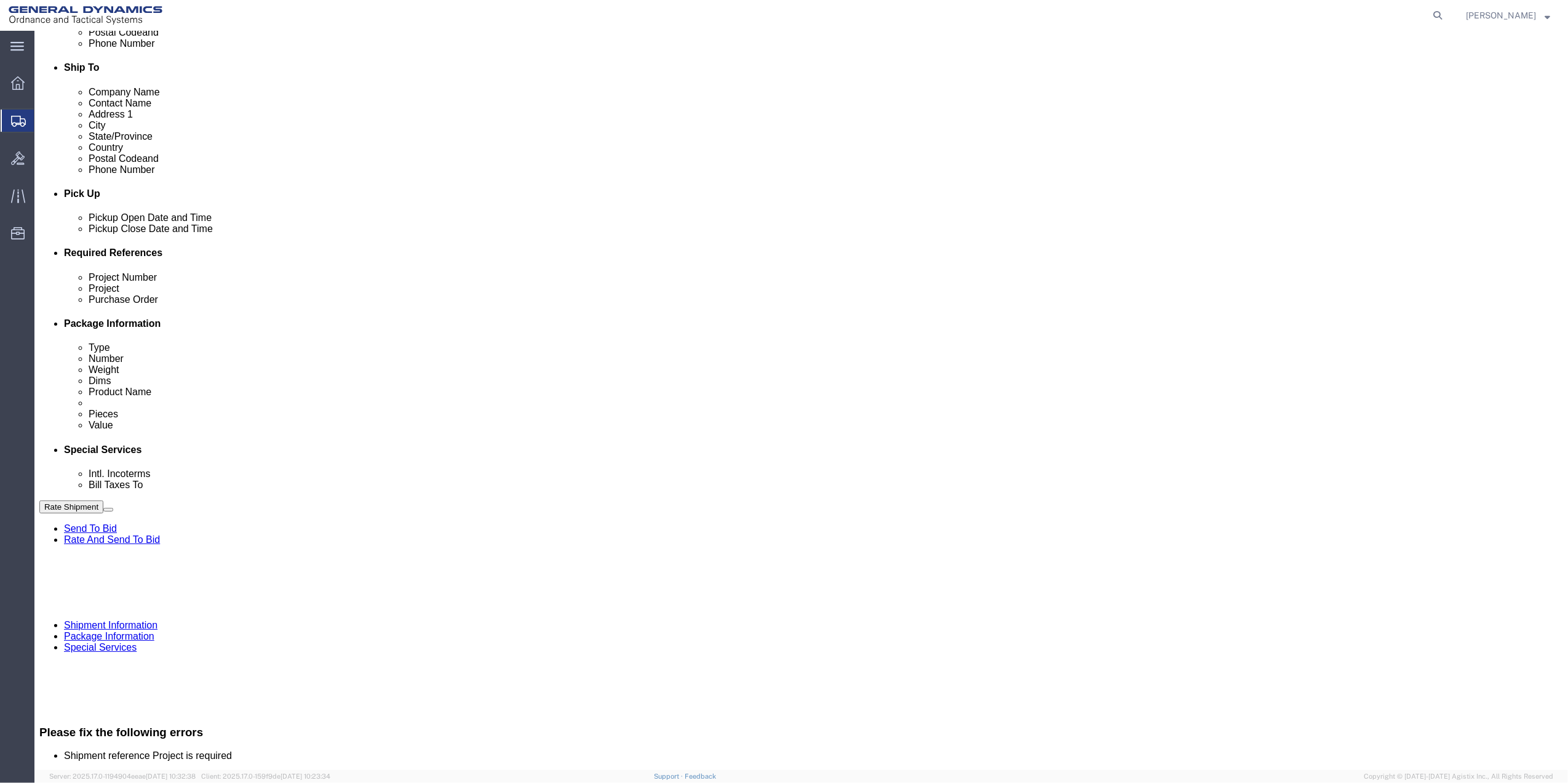
click input "text"
paste input "10GAG"
type input "10GAG"
click link "Special Services"
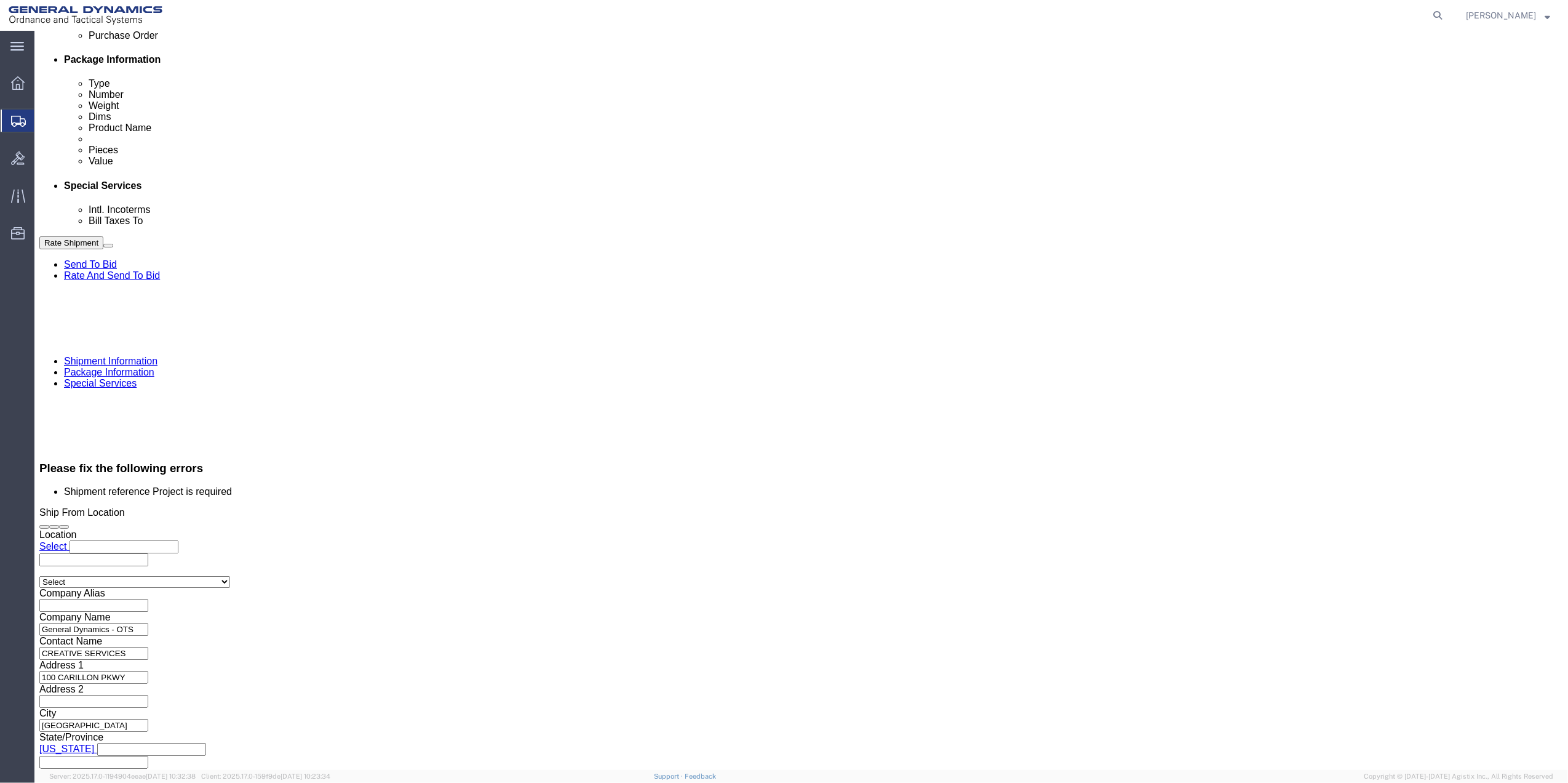
scroll to position [654, 0]
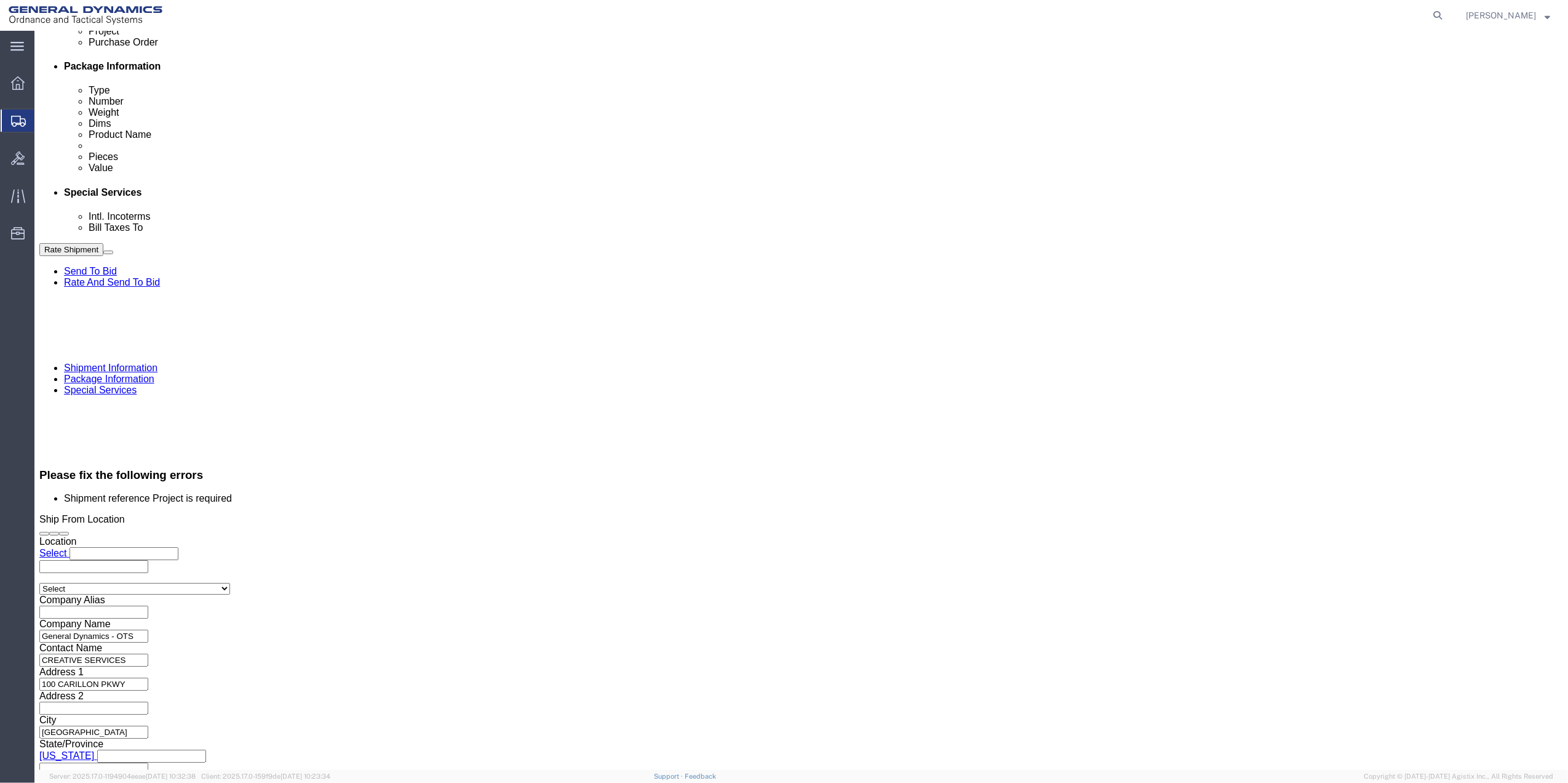
click button "Rate Shipment"
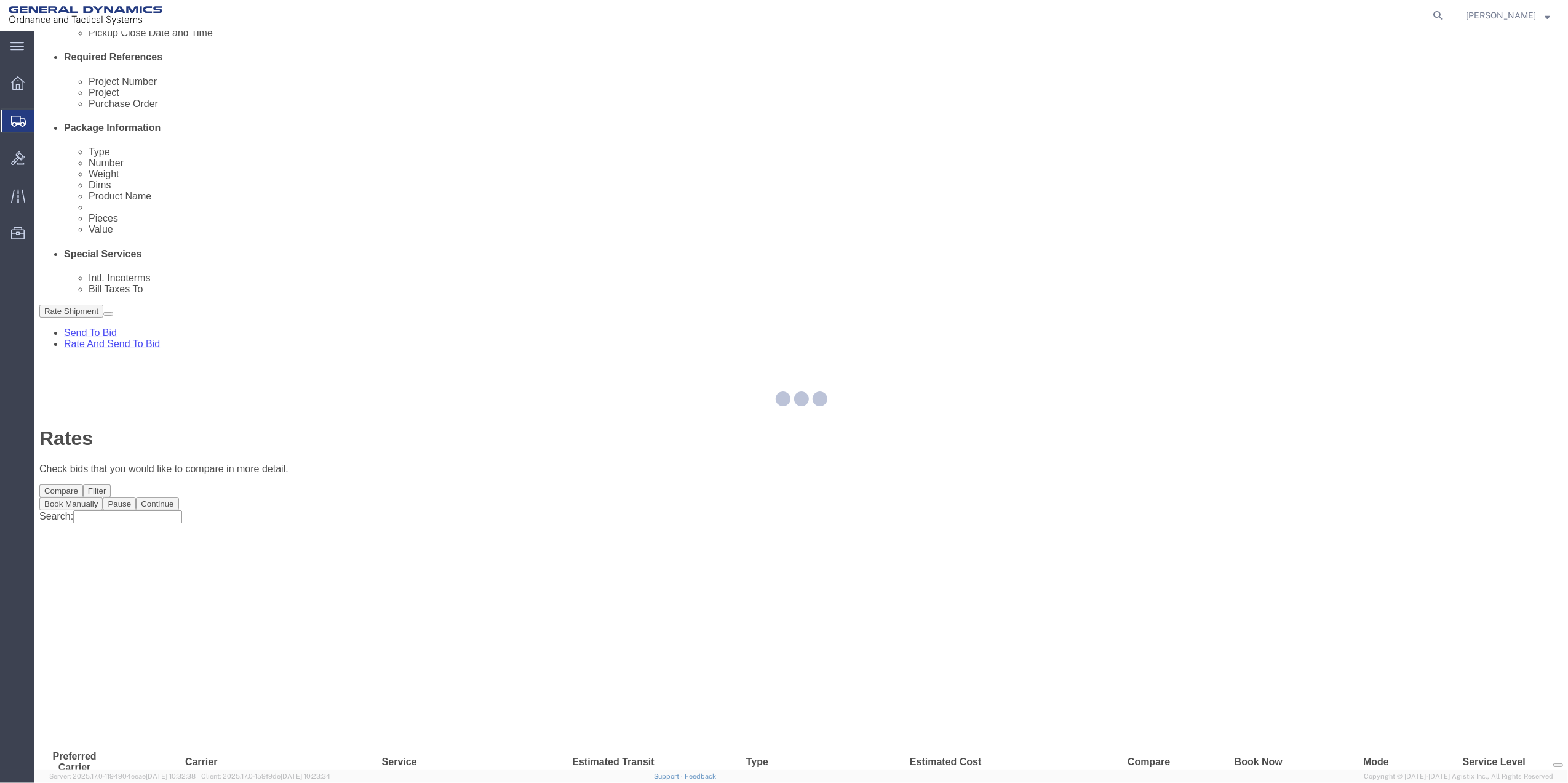
scroll to position [0, 0]
